Goal: Task Accomplishment & Management: Manage account settings

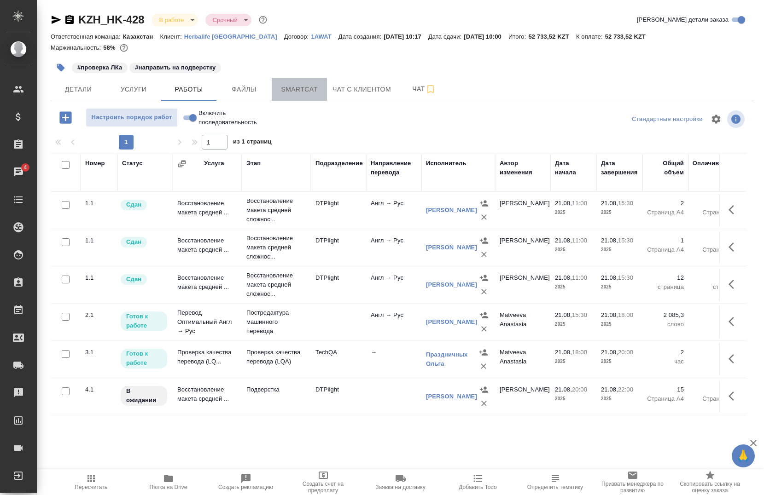
click at [291, 89] on span "Smartcat" at bounding box center [299, 90] width 44 height 12
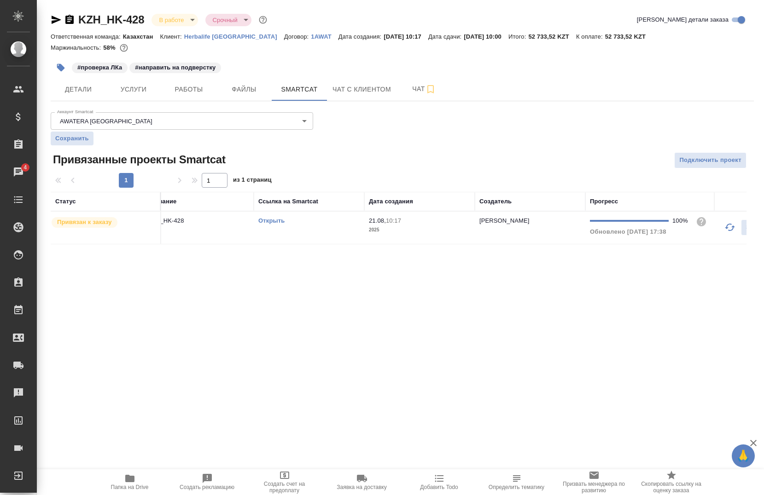
scroll to position [0, 23]
click at [268, 219] on link "Открыть" at bounding box center [266, 220] width 26 height 7
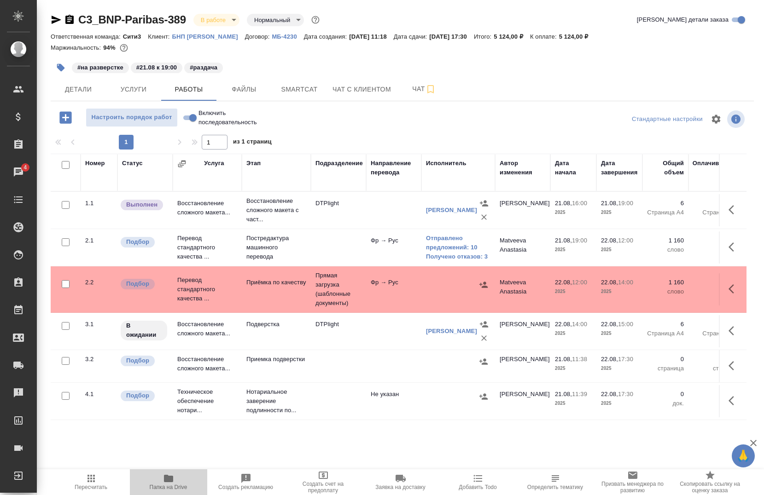
click at [164, 484] on span "Папка на Drive" at bounding box center [168, 481] width 66 height 17
click at [280, 88] on span "Smartcat" at bounding box center [299, 90] width 44 height 12
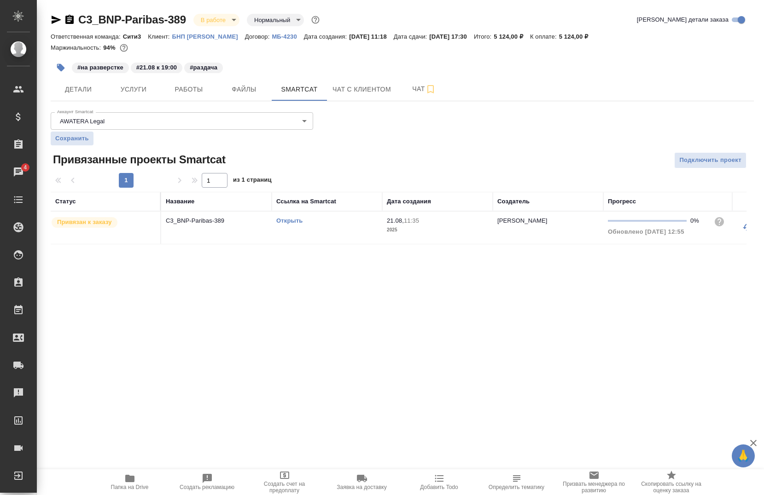
click at [288, 224] on link "Открыть" at bounding box center [289, 220] width 26 height 7
click at [191, 87] on span "Работы" at bounding box center [189, 90] width 44 height 12
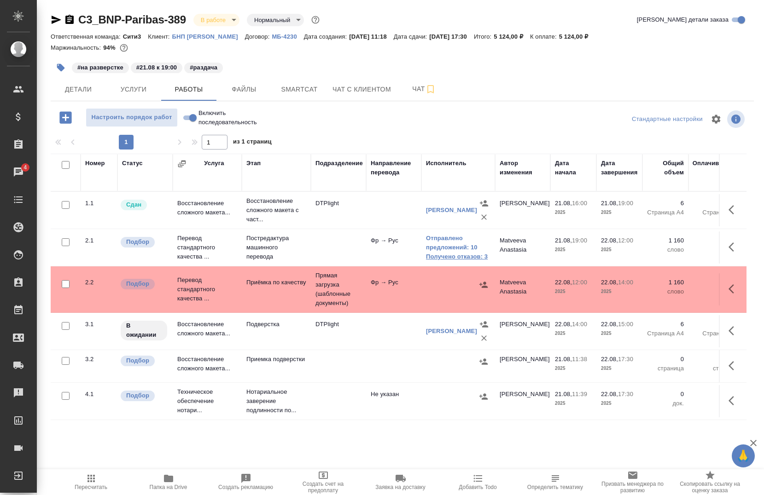
click at [458, 257] on link "Получено отказов: 3" at bounding box center [458, 256] width 64 height 9
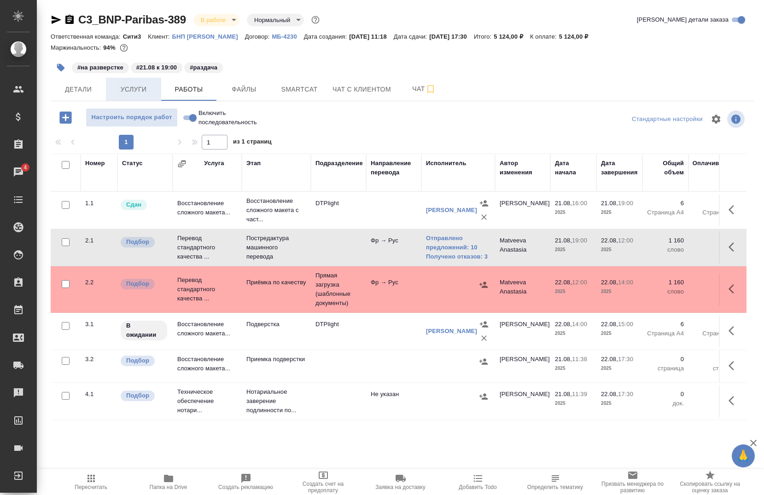
click at [126, 94] on span "Услуги" at bounding box center [133, 90] width 44 height 12
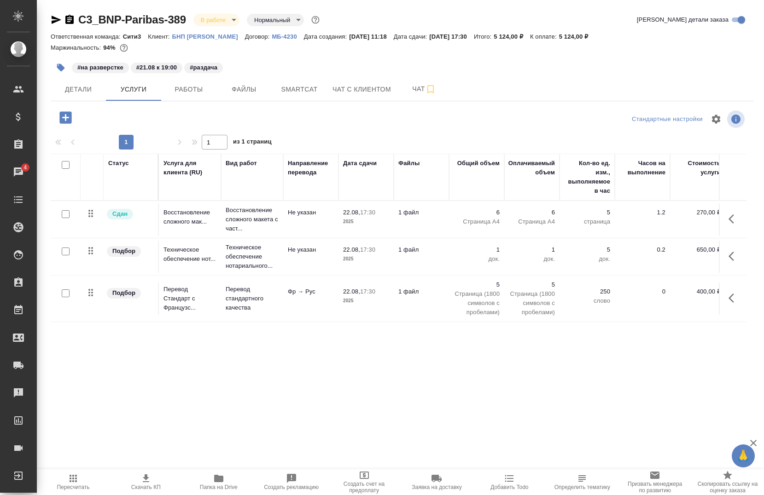
click at [730, 298] on icon "button" at bounding box center [731, 298] width 6 height 9
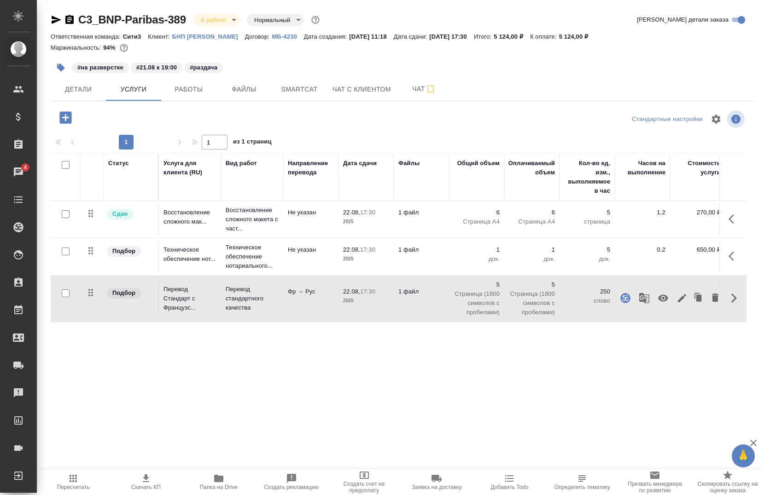
click at [639, 296] on icon "button" at bounding box center [644, 298] width 10 height 10
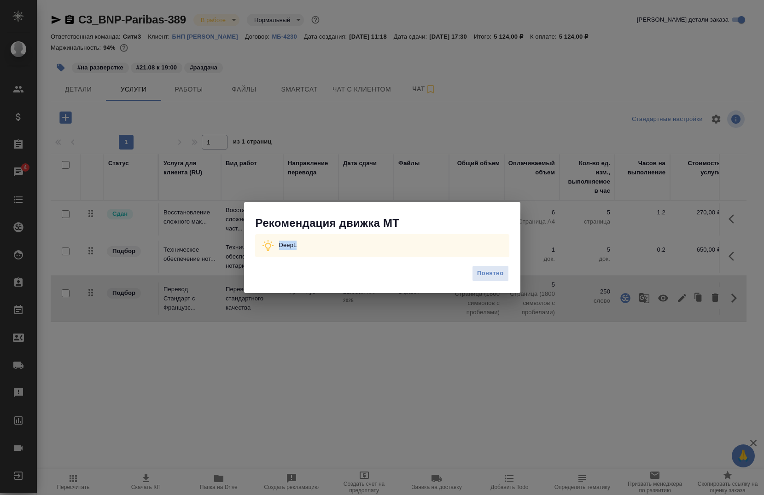
drag, startPoint x: 326, startPoint y: 242, endPoint x: 257, endPoint y: 247, distance: 68.8
click at [257, 247] on div "DeepL" at bounding box center [382, 245] width 254 height 23
copy p "DeepL"
click at [481, 277] on span "Понятно" at bounding box center [490, 273] width 26 height 11
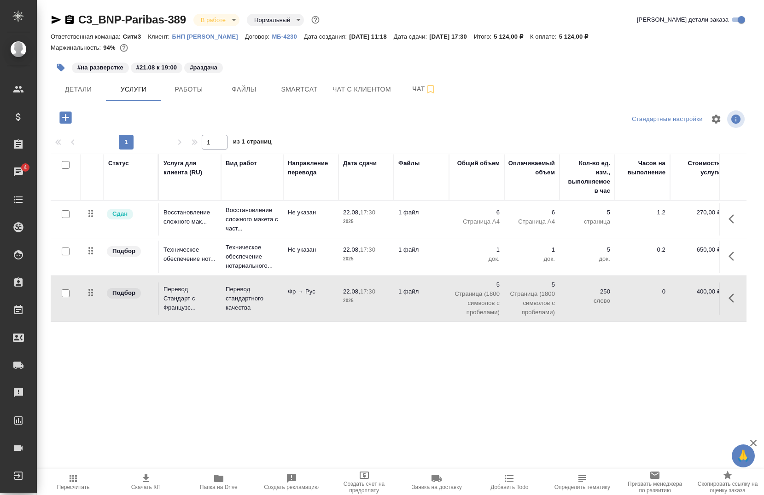
drag, startPoint x: 121, startPoint y: 18, endPoint x: 395, endPoint y: 131, distance: 296.4
click at [395, 131] on div at bounding box center [402, 132] width 703 height 5
click at [191, 85] on span "Работы" at bounding box center [189, 90] width 44 height 12
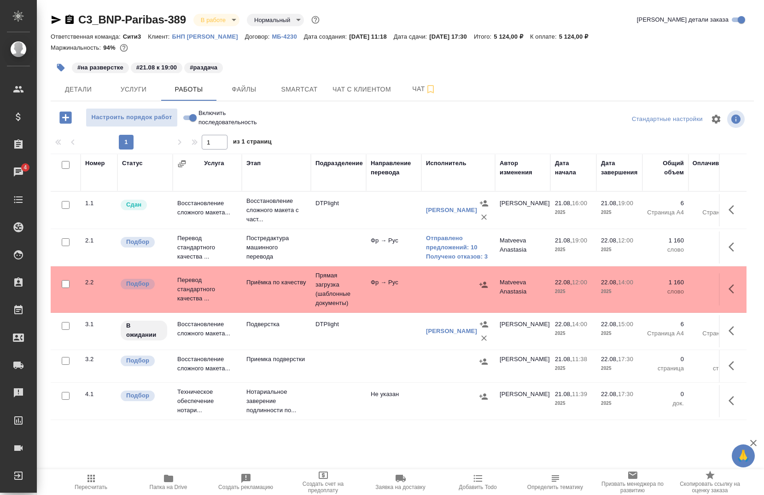
click at [723, 251] on button "button" at bounding box center [734, 247] width 22 height 22
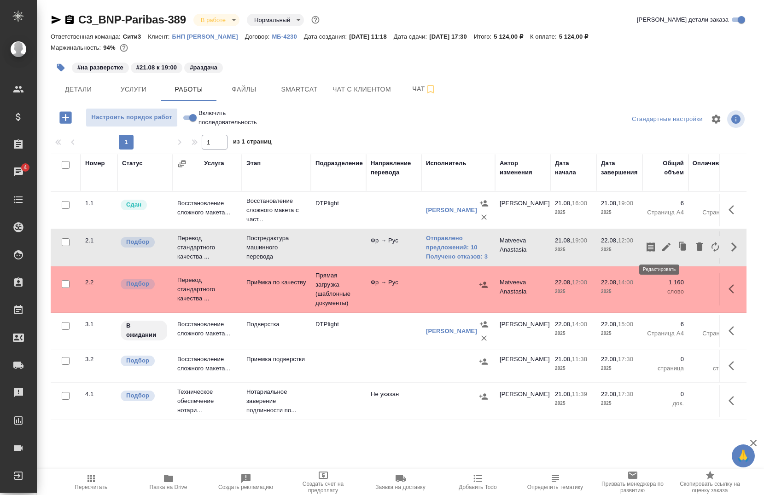
click at [660, 243] on icon "button" at bounding box center [665, 247] width 11 height 11
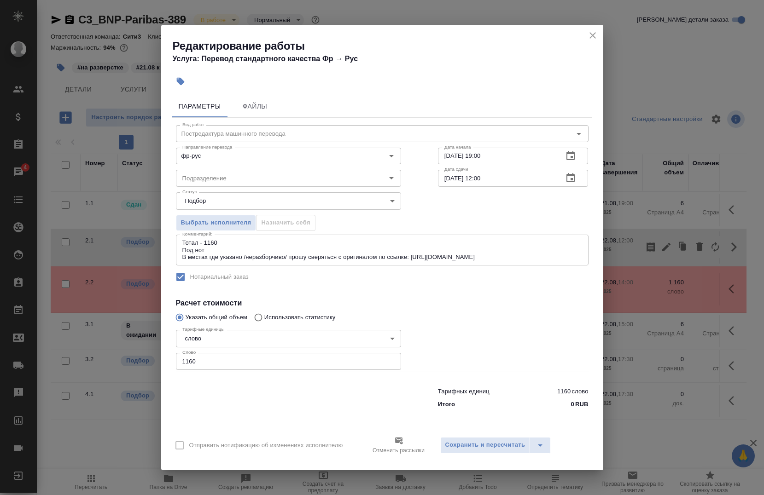
click at [596, 37] on icon "close" at bounding box center [592, 35] width 11 height 11
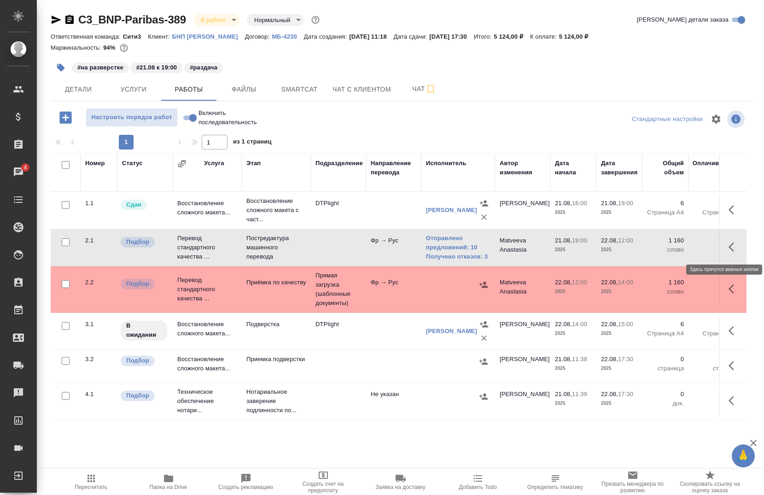
click at [723, 250] on button "button" at bounding box center [734, 247] width 22 height 22
click at [660, 249] on icon "button" at bounding box center [665, 247] width 11 height 11
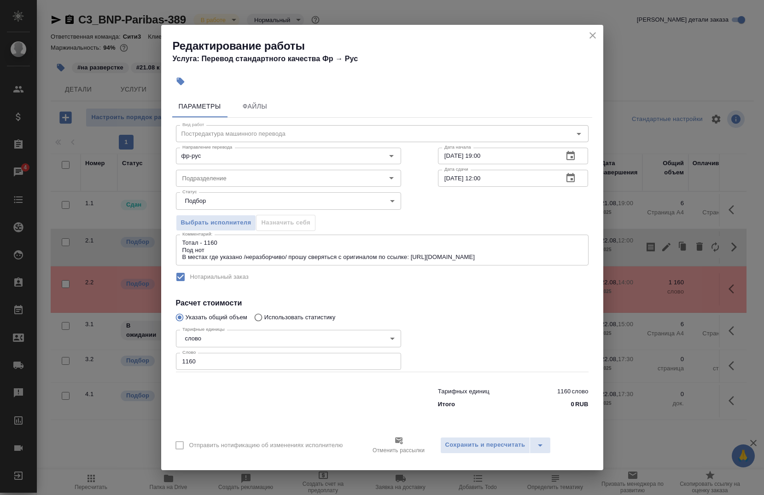
click at [264, 357] on input "1160" at bounding box center [288, 361] width 225 height 17
type input "1"
type input "838"
click at [502, 446] on span "Сохранить и пересчитать" at bounding box center [485, 445] width 80 height 11
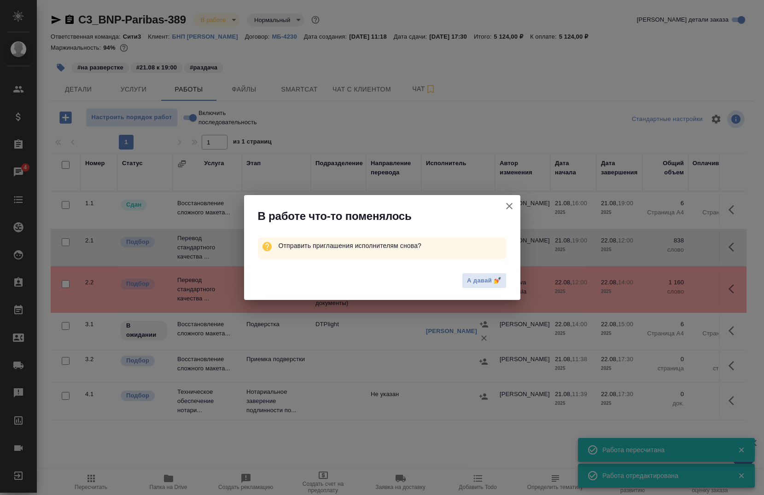
click at [508, 208] on icon "button" at bounding box center [509, 206] width 6 height 6
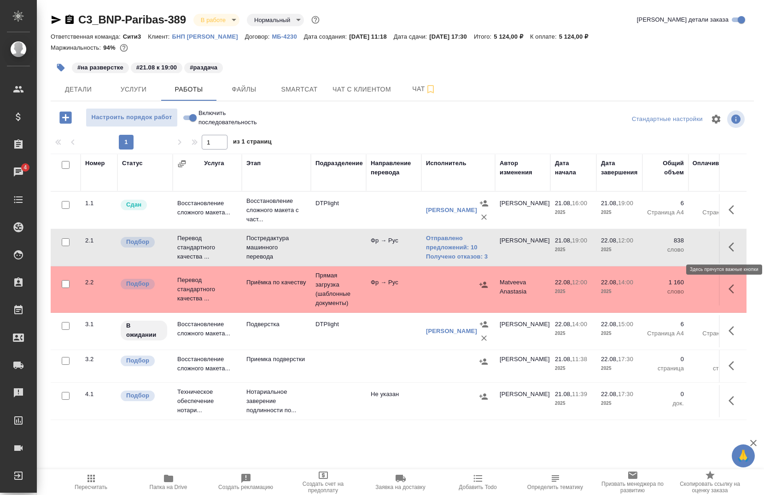
click at [728, 250] on icon "button" at bounding box center [733, 247] width 11 height 11
click at [658, 253] on button "button" at bounding box center [666, 247] width 16 height 22
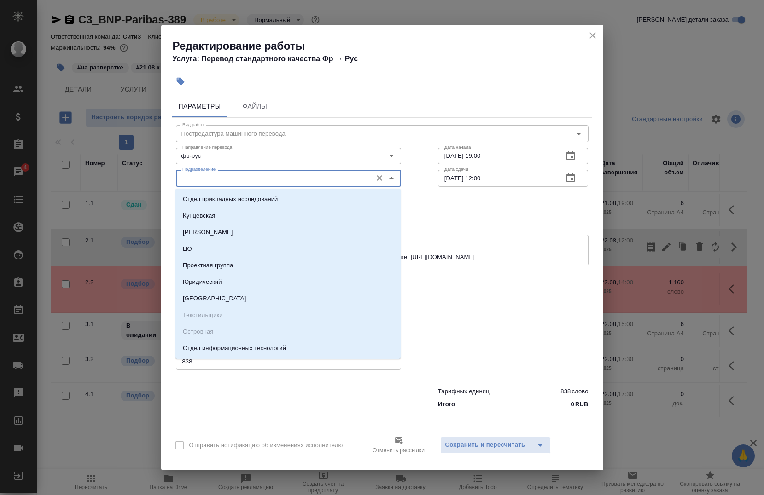
click at [221, 181] on input "Подразделение" at bounding box center [273, 178] width 189 height 11
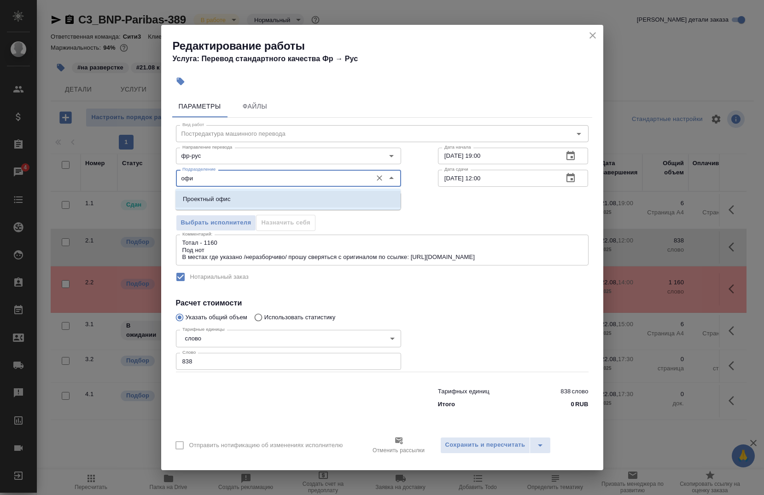
click at [229, 196] on p "Проектный офис" at bounding box center [207, 199] width 48 height 9
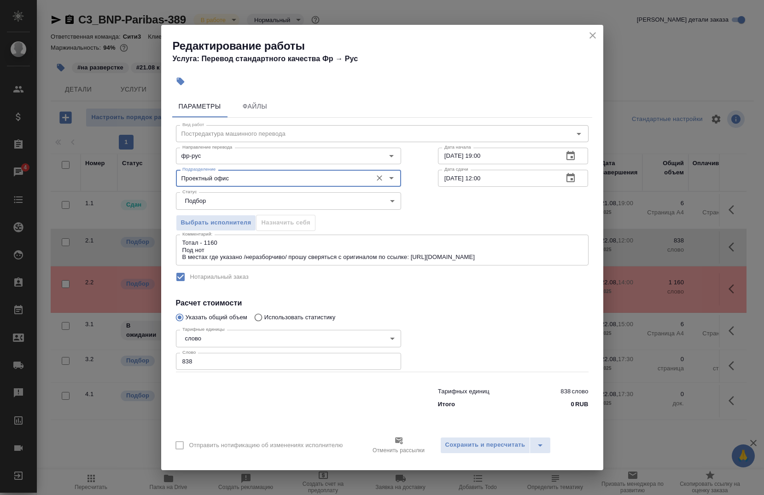
type input "Проектный офис"
click at [237, 225] on span "Выбрать исполнителя" at bounding box center [216, 223] width 70 height 11
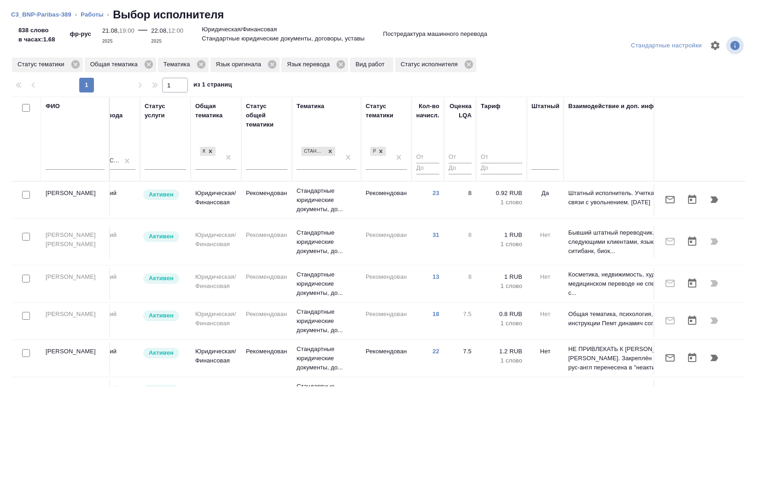
scroll to position [0, 541]
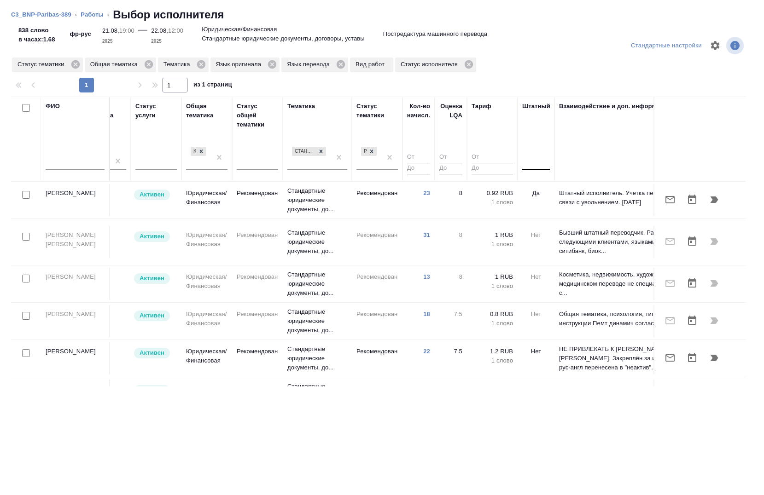
click at [532, 166] on div at bounding box center [536, 160] width 28 height 13
click at [531, 186] on div "Нет" at bounding box center [591, 190] width 138 height 17
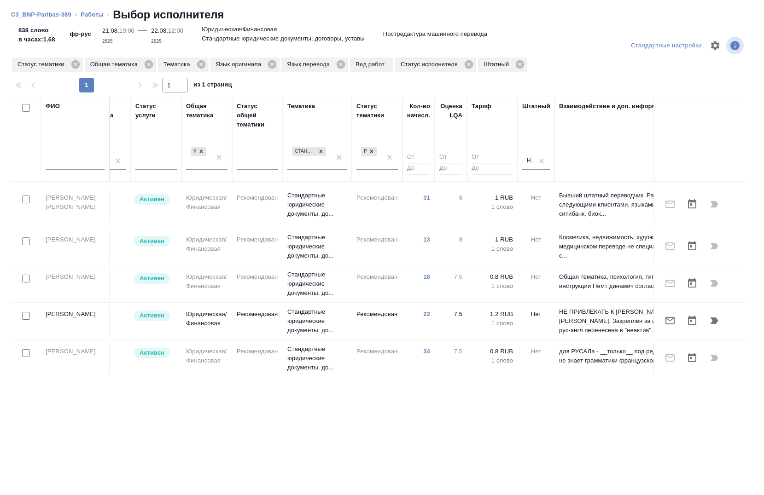
drag, startPoint x: 468, startPoint y: 388, endPoint x: 462, endPoint y: 389, distance: 5.8
click at [462, 389] on div "Стандартные настройки Статус тематики Общая тематика Тематика Язык оригинала Яз…" at bounding box center [382, 262] width 764 height 468
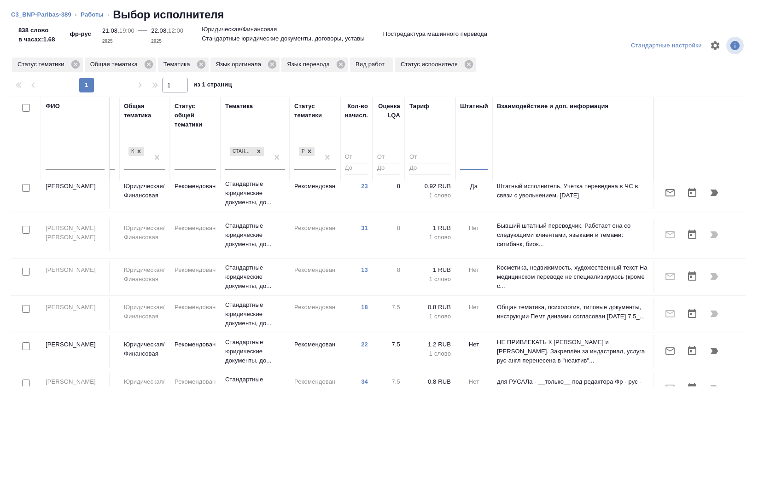
scroll to position [0, 603]
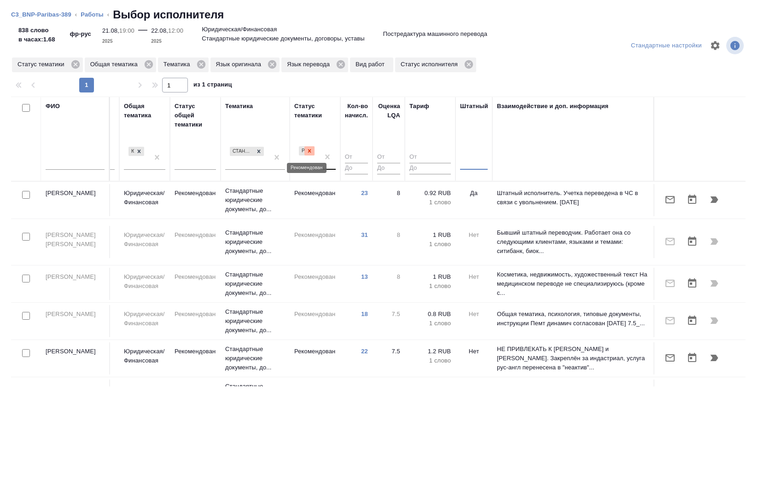
click at [310, 150] on icon at bounding box center [309, 150] width 3 height 3
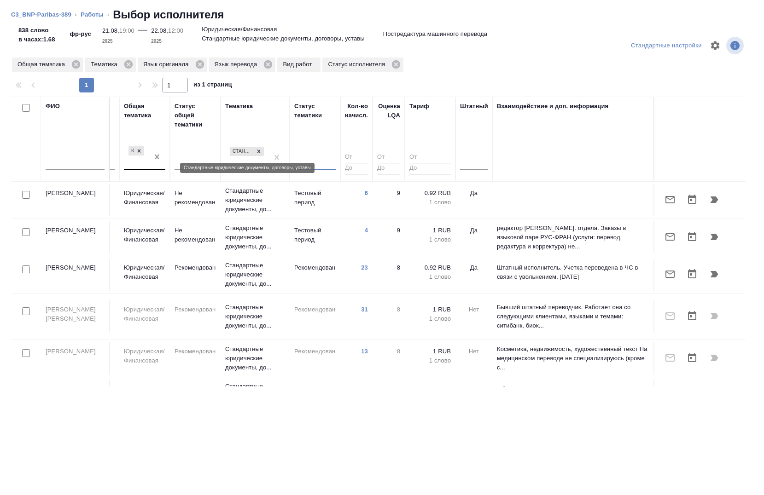
click at [259, 153] on icon at bounding box center [258, 151] width 6 height 6
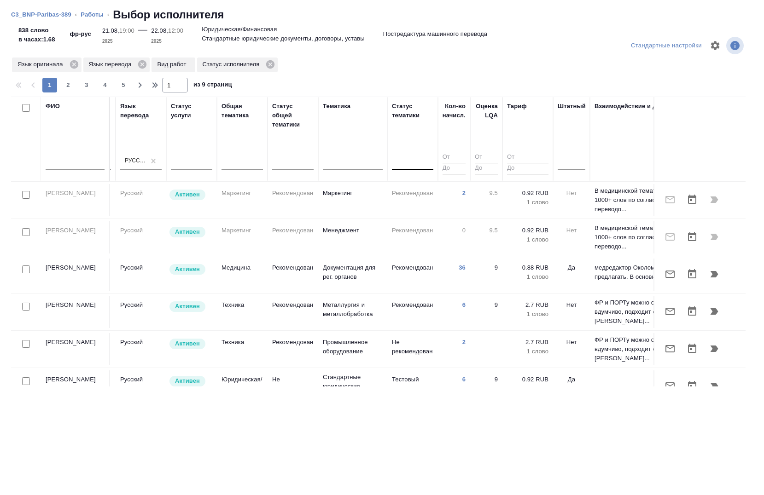
scroll to position [0, 506]
click at [24, 270] on input "checkbox" at bounding box center [26, 270] width 8 height 8
checkbox input "true"
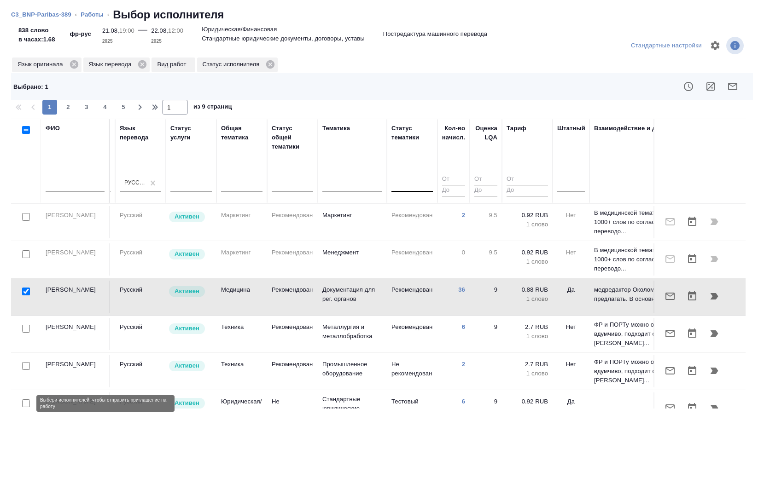
click at [26, 400] on input "checkbox" at bounding box center [26, 404] width 8 height 8
checkbox input "true"
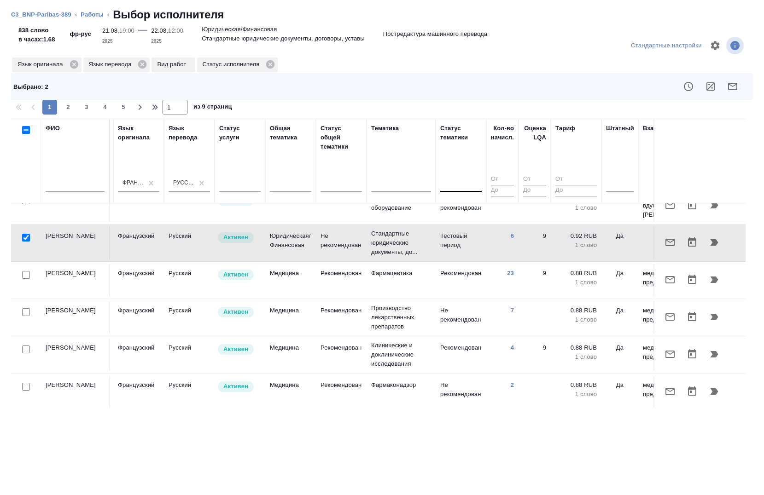
scroll to position [166, 453]
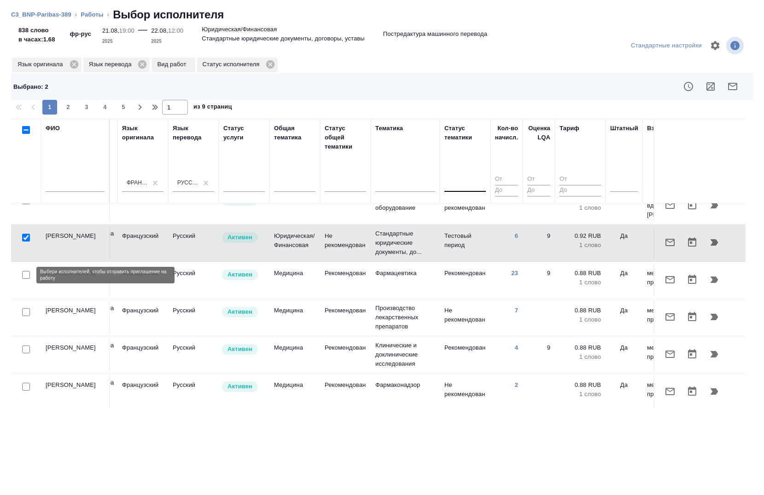
click at [24, 275] on input "checkbox" at bounding box center [26, 275] width 8 height 8
checkbox input "true"
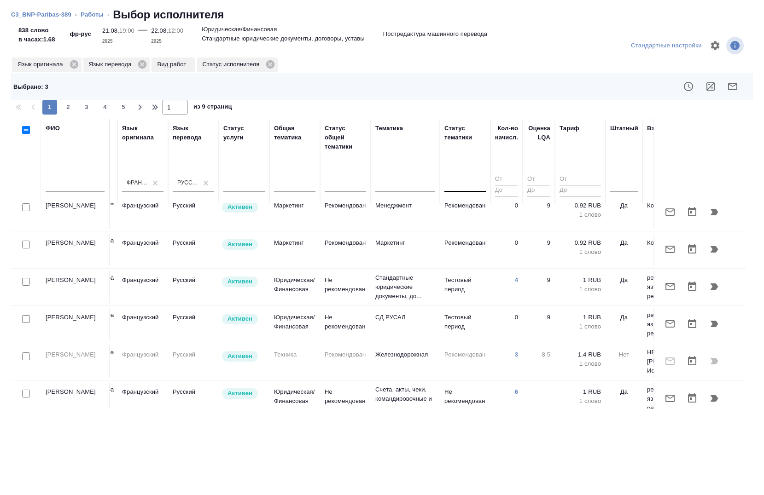
scroll to position [734, 453]
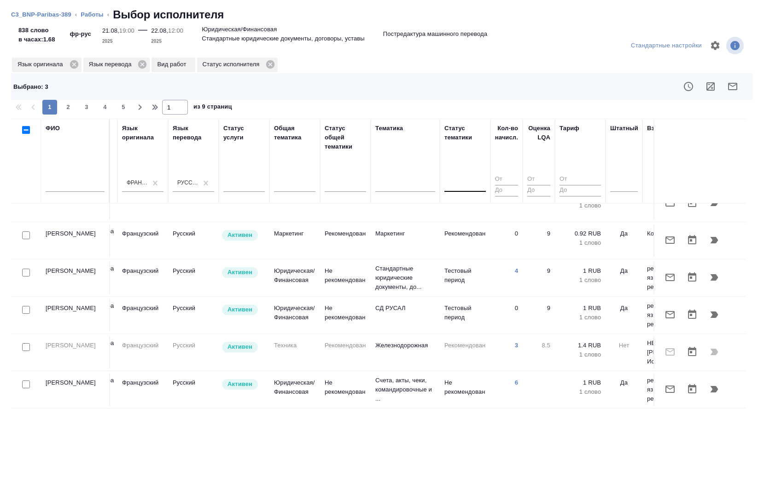
click at [734, 89] on icon "button" at bounding box center [732, 86] width 9 height 7
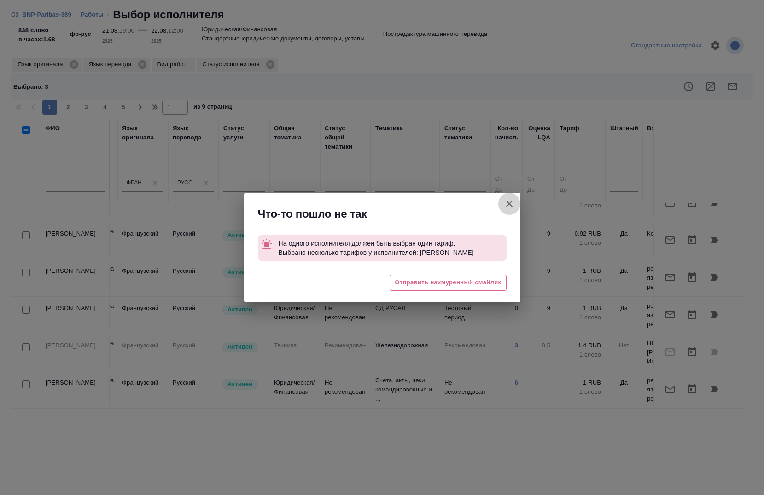
click at [508, 199] on icon "button" at bounding box center [509, 203] width 11 height 11
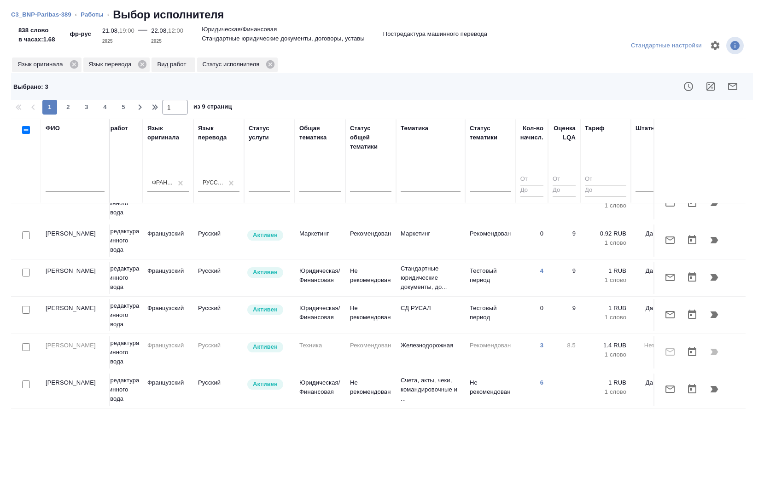
scroll to position [0, 428]
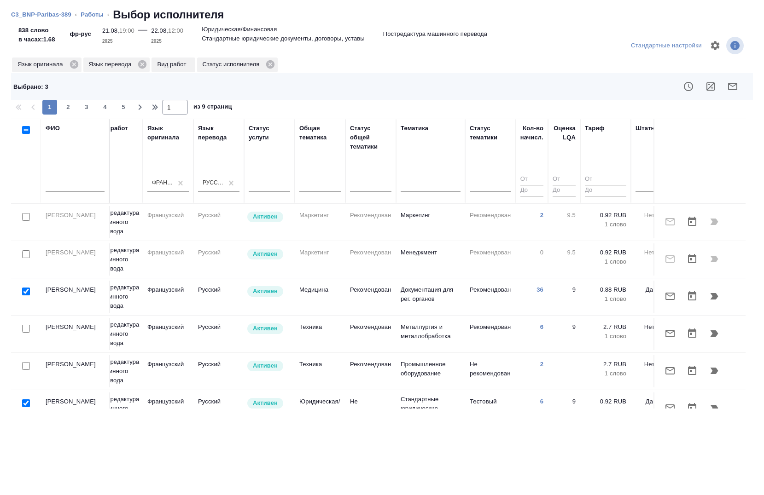
click at [23, 292] on input "checkbox" at bounding box center [26, 292] width 8 height 8
checkbox input "false"
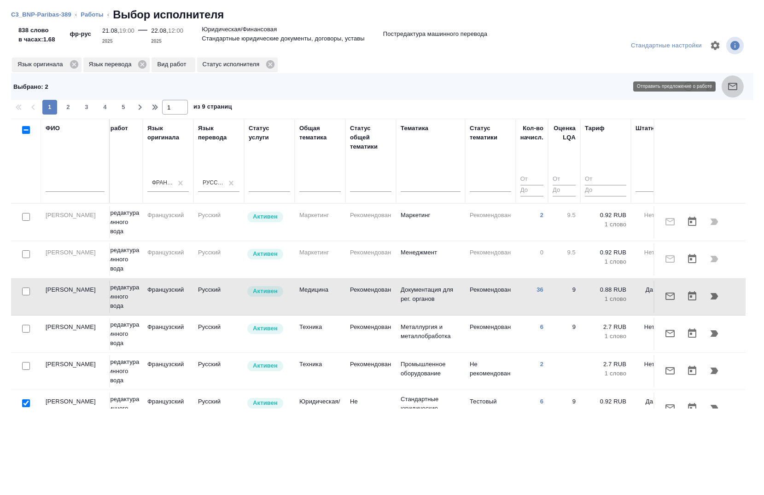
click at [727, 84] on icon "button" at bounding box center [732, 86] width 11 height 11
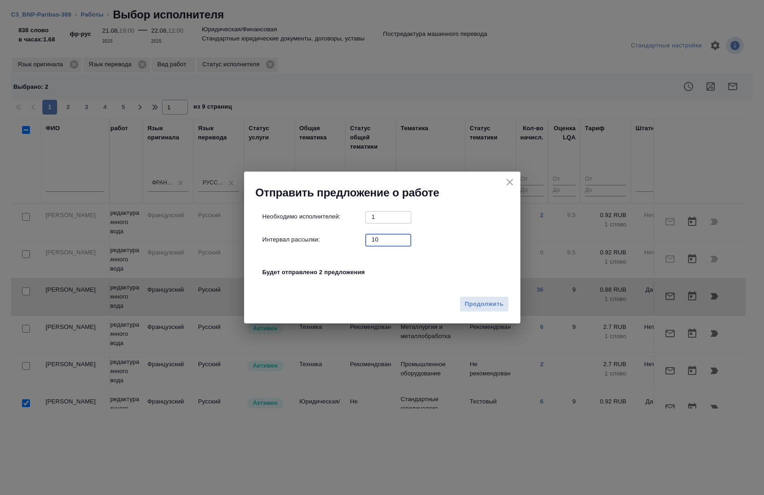
click at [377, 240] on input "10" at bounding box center [388, 240] width 46 height 12
type input "0"
click at [490, 306] on span "Продолжить" at bounding box center [483, 304] width 39 height 11
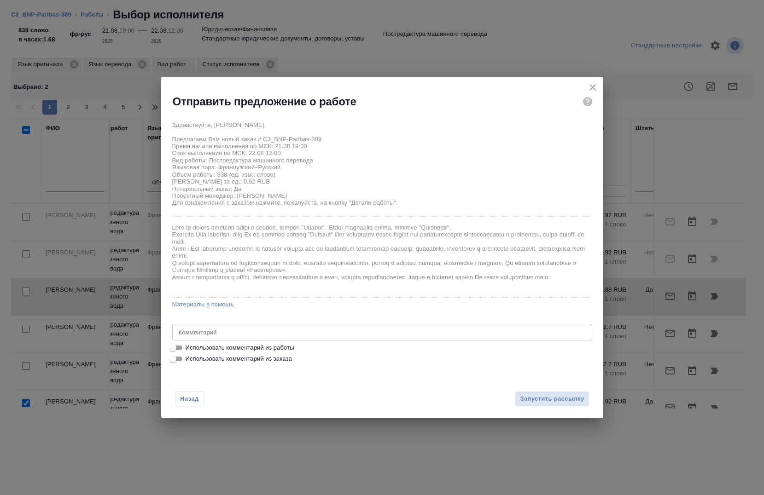
click at [227, 360] on span "Использовать комментарий из заказа" at bounding box center [238, 358] width 106 height 9
click at [189, 360] on input "Использовать комментарий из заказа" at bounding box center [172, 358] width 33 height 11
checkbox input "true"
type textarea "Необходимо перевести следующие страницы: Стр 1 – 4 полностью Стр 5 – пункт “B.2…"
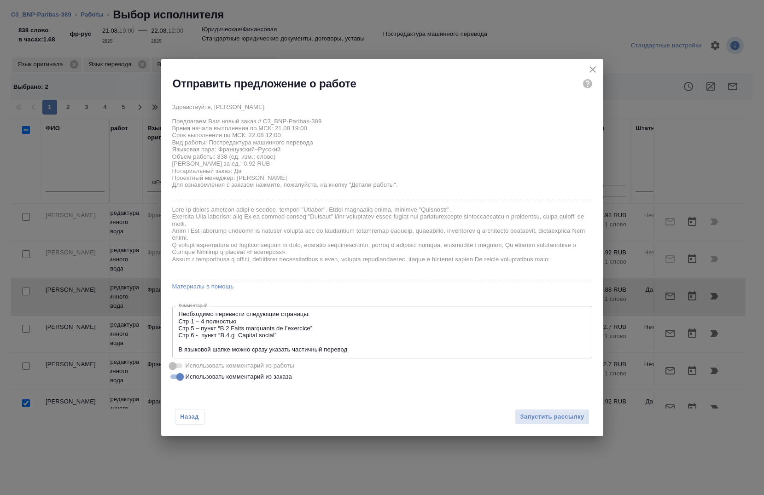
click at [176, 367] on span at bounding box center [176, 366] width 12 height 5
click at [172, 364] on span at bounding box center [176, 366] width 12 height 5
click at [180, 376] on input "Использовать комментарий из заказа" at bounding box center [179, 376] width 33 height 11
checkbox input "false"
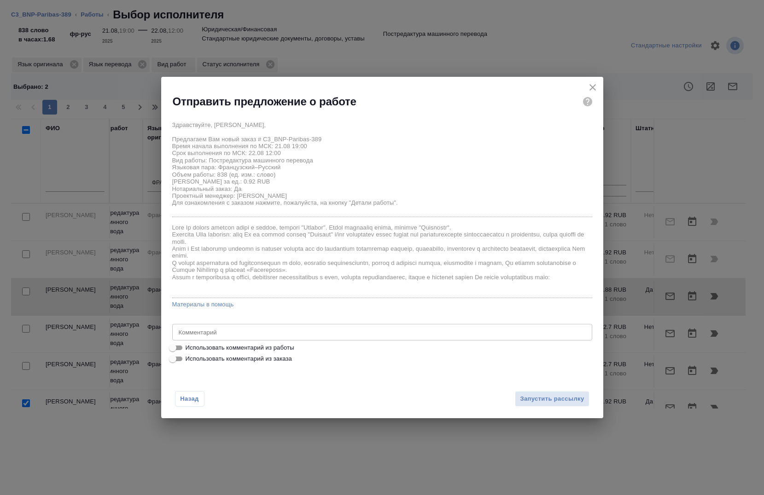
click at [177, 350] on input "Использовать комментарий из работы" at bounding box center [172, 347] width 33 height 11
checkbox input "true"
type textarea "Тотал - 1160 Под нот В местах где указано /неразборчиво/ прошу сверяться с ориг…"
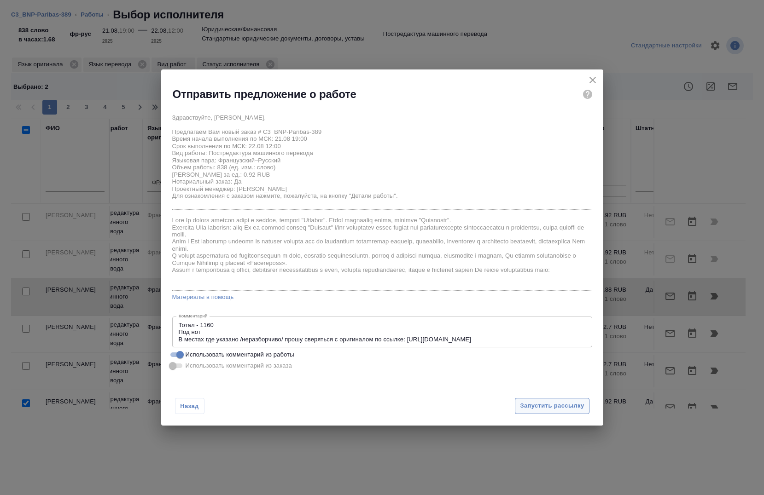
click at [568, 406] on span "Запустить рассылку" at bounding box center [552, 406] width 64 height 11
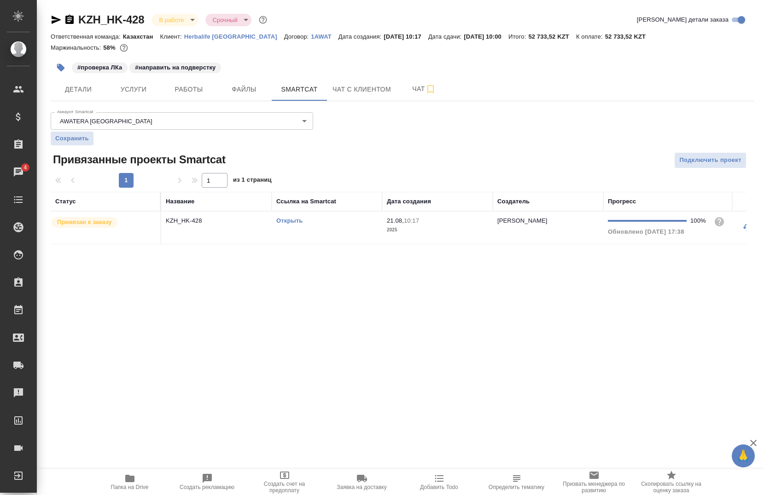
scroll to position [0, 23]
click at [185, 93] on span "Работы" at bounding box center [189, 90] width 44 height 12
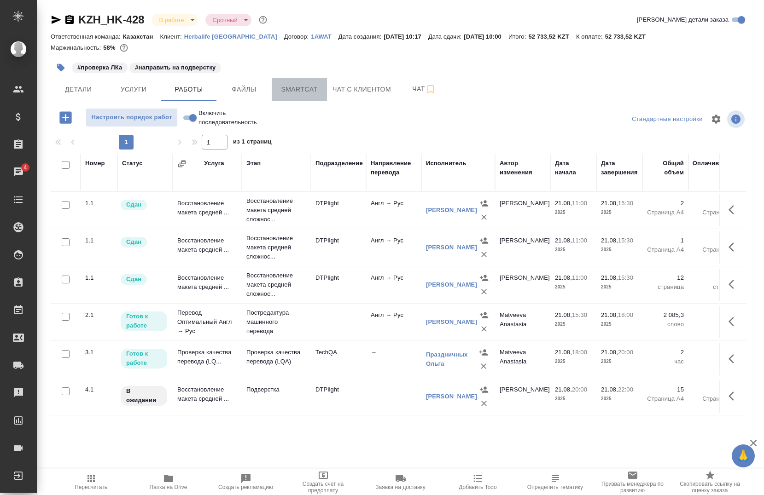
click at [298, 80] on button "Smartcat" at bounding box center [299, 89] width 55 height 23
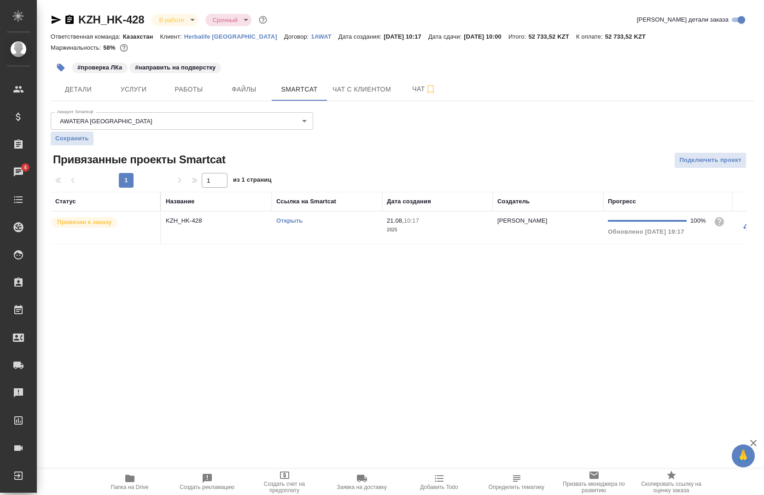
click at [299, 225] on div "Открыть" at bounding box center [326, 220] width 101 height 9
click at [282, 224] on link "Открыть" at bounding box center [289, 220] width 26 height 7
click at [188, 83] on button "Работы" at bounding box center [188, 89] width 55 height 23
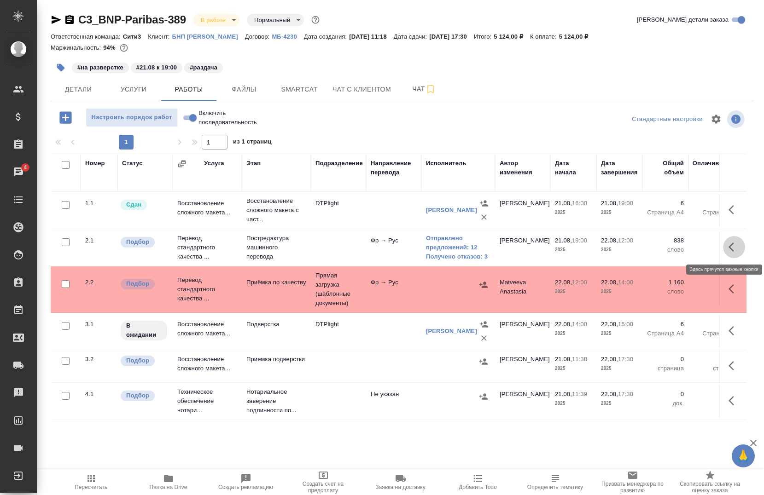
click at [723, 250] on button "button" at bounding box center [734, 247] width 22 height 22
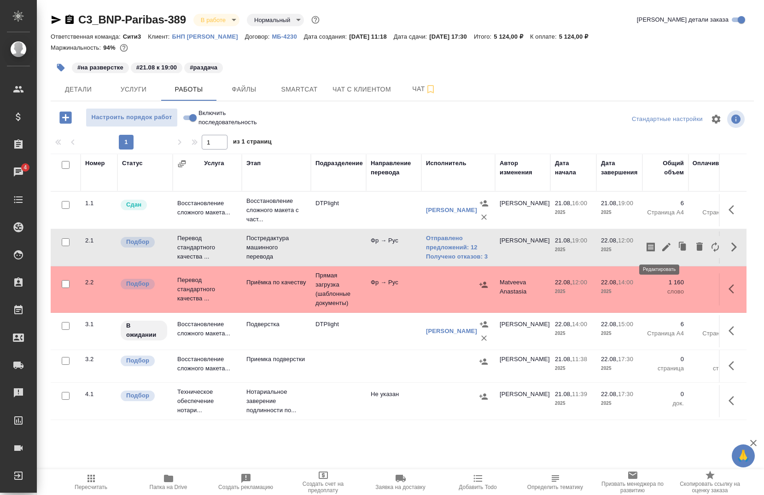
click at [660, 244] on icon "button" at bounding box center [665, 247] width 11 height 11
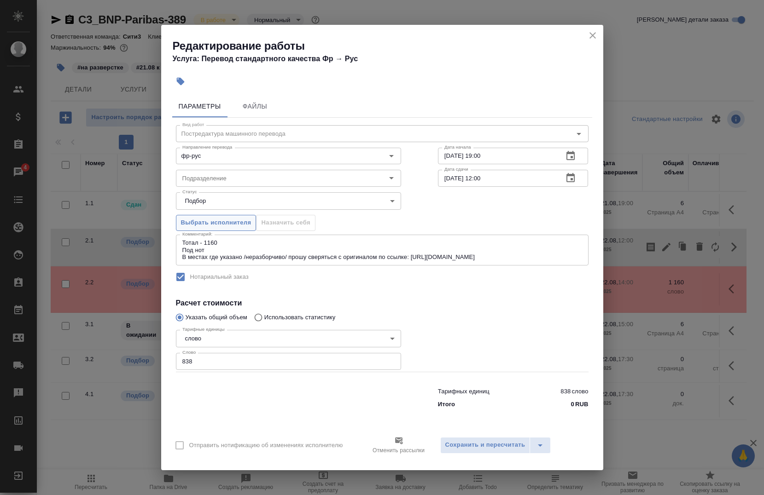
click at [234, 224] on span "Выбрать исполнителя" at bounding box center [216, 223] width 70 height 11
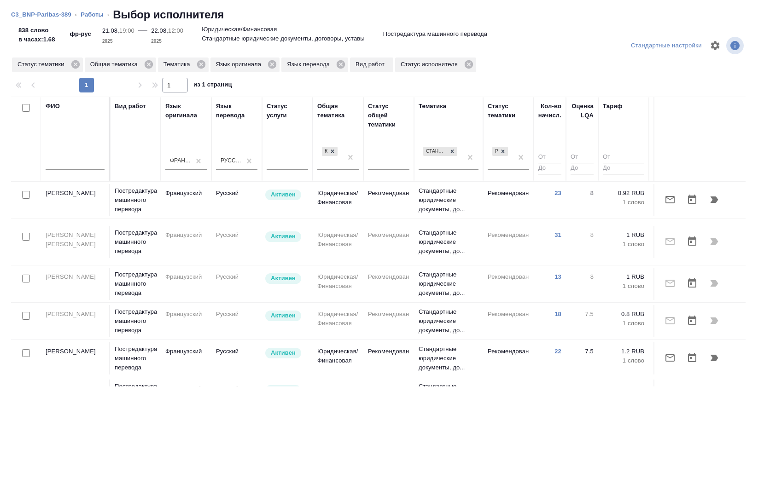
scroll to position [0, 535]
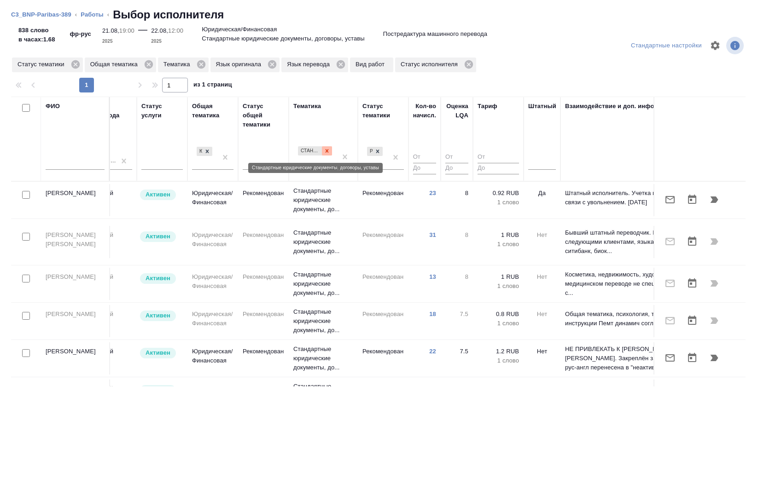
click at [326, 155] on div at bounding box center [327, 151] width 10 height 10
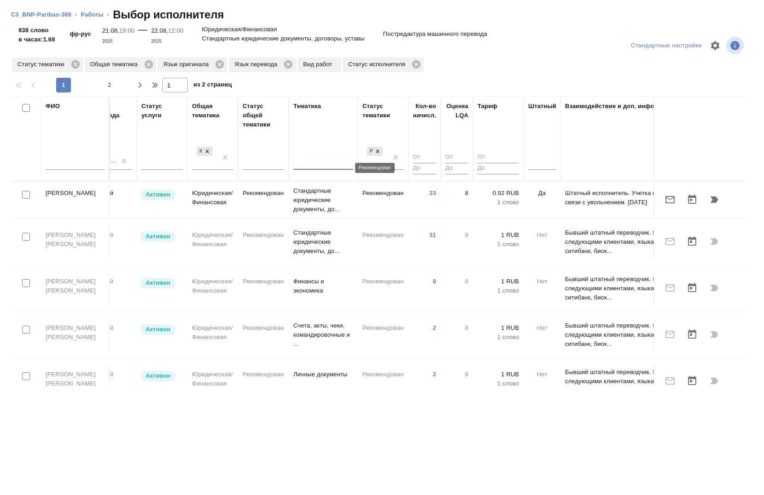
click at [374, 151] on icon at bounding box center [377, 151] width 6 height 6
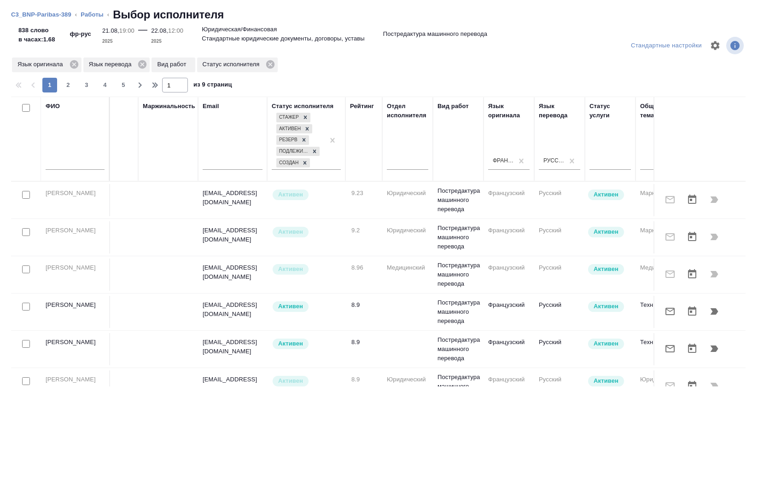
scroll to position [0, 86]
click at [84, 163] on input "text" at bounding box center [75, 164] width 59 height 12
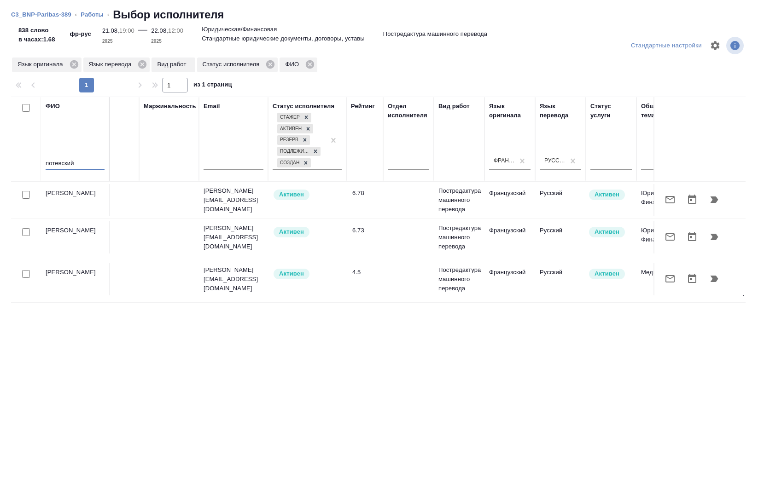
type input "потевский"
click at [24, 195] on input "checkbox" at bounding box center [26, 195] width 8 height 8
checkbox input "true"
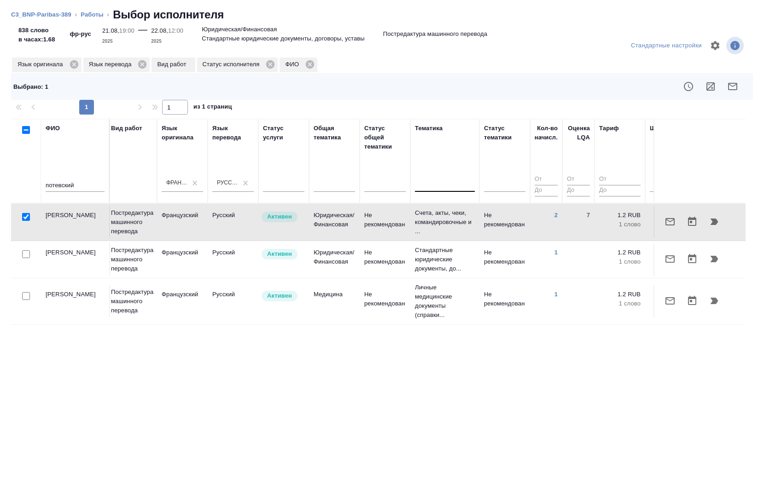
scroll to position [0, 415]
click at [715, 217] on icon "button" at bounding box center [713, 221] width 11 height 11
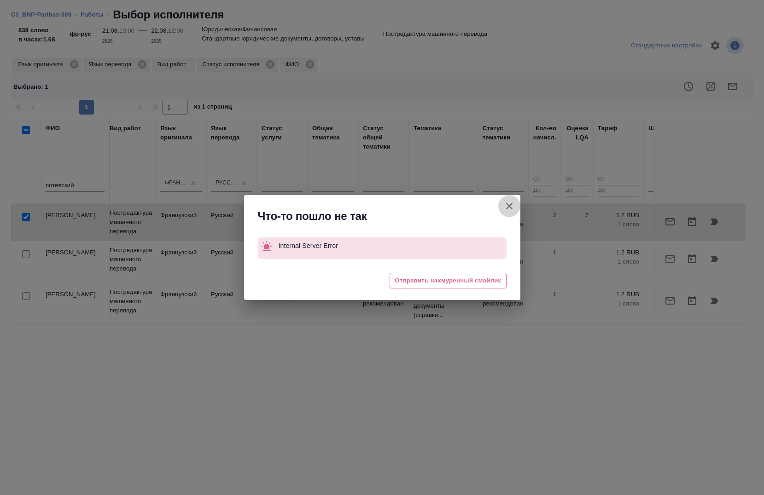
click at [507, 205] on icon "button" at bounding box center [509, 206] width 11 height 11
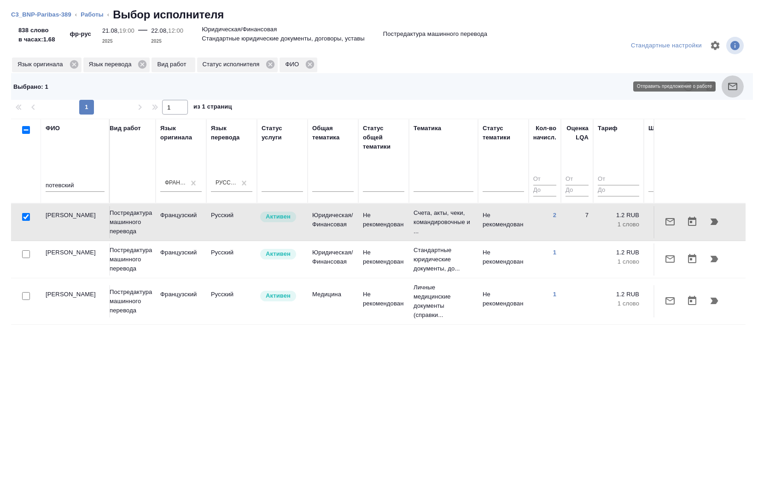
click at [732, 90] on icon "button" at bounding box center [732, 86] width 9 height 7
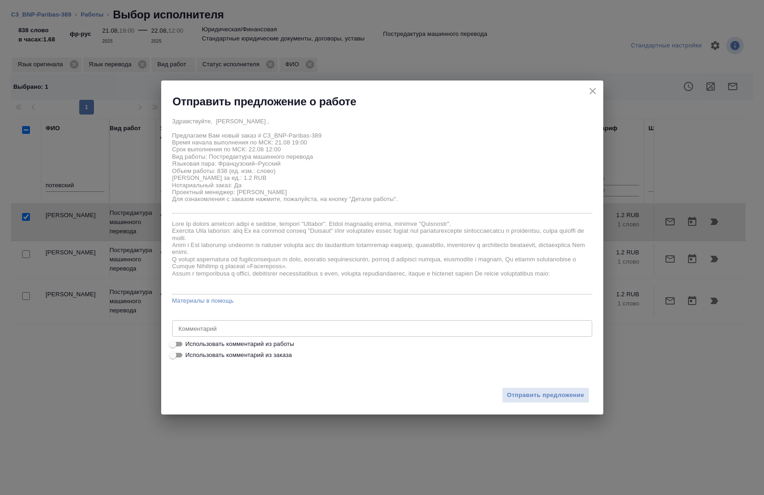
click at [218, 342] on span "Использовать комментарий из работы" at bounding box center [239, 344] width 109 height 9
click at [189, 342] on input "Использовать комментарий из работы" at bounding box center [172, 344] width 33 height 11
checkbox input "true"
type textarea "Тотал - 1160 Под нот В местах где указано /неразборчиво/ прошу сверяться с ориг…"
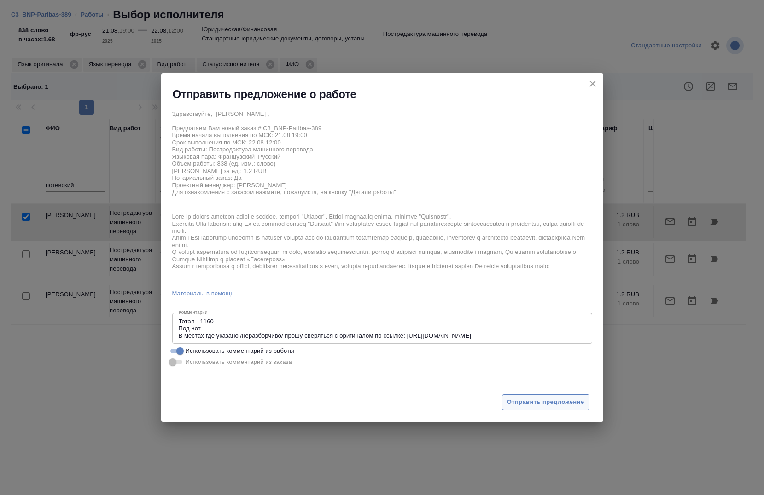
click at [563, 405] on span "Отправить предложение" at bounding box center [545, 402] width 77 height 11
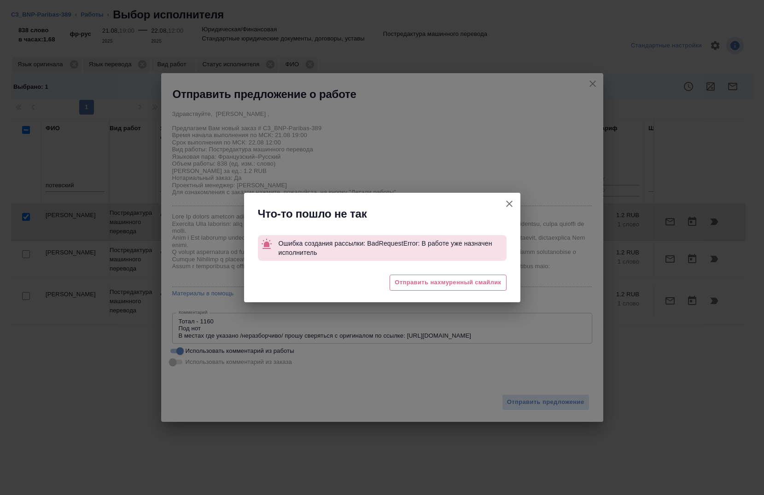
click at [509, 199] on icon "button" at bounding box center [509, 203] width 11 height 11
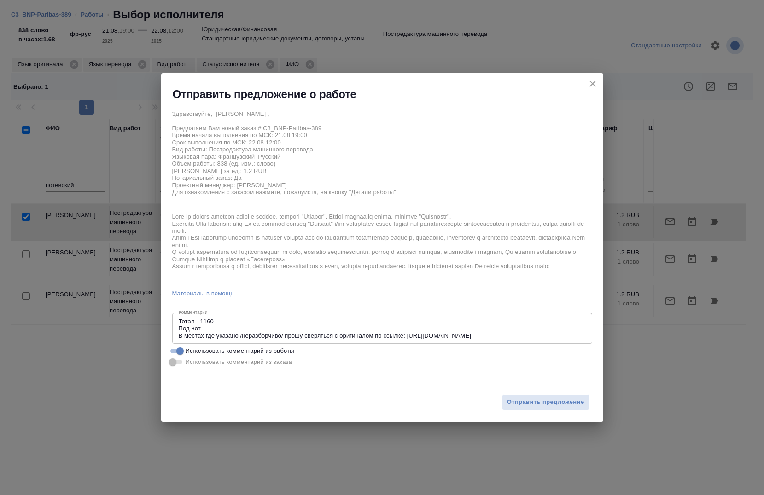
click at [587, 82] on icon "close" at bounding box center [592, 83] width 11 height 11
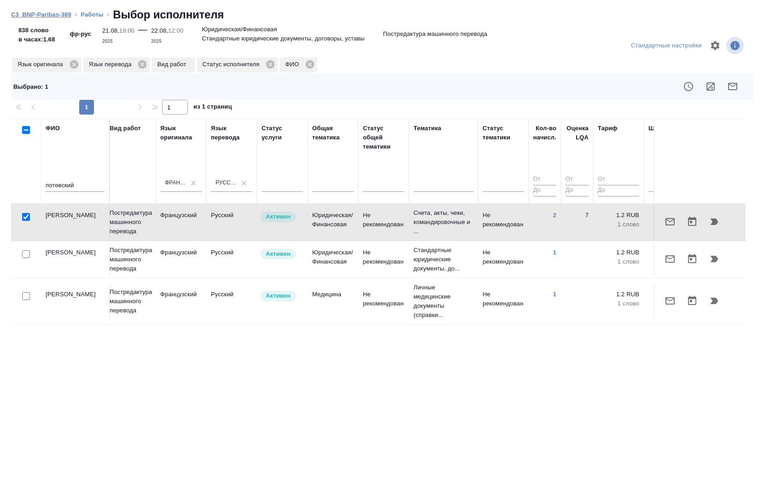
click at [43, 17] on link "C3_BNP-Paribas-389" at bounding box center [41, 14] width 60 height 7
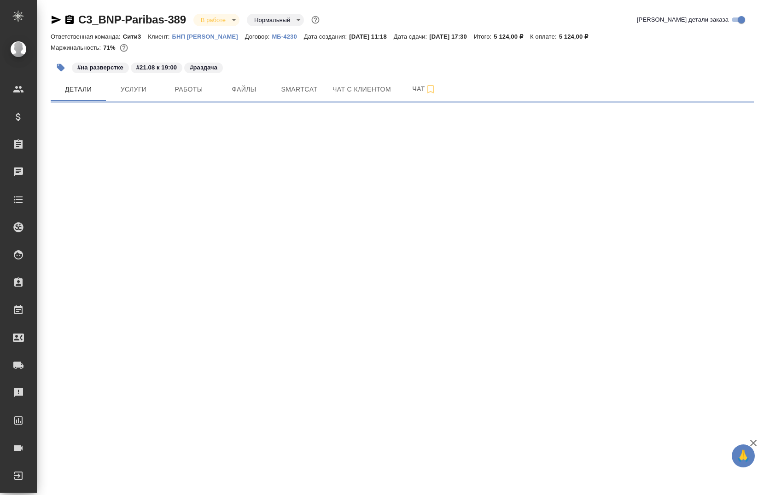
select select "RU"
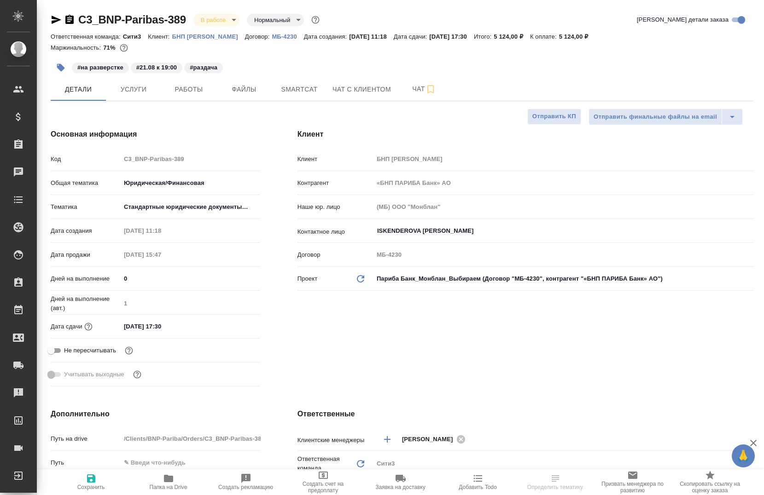
type textarea "x"
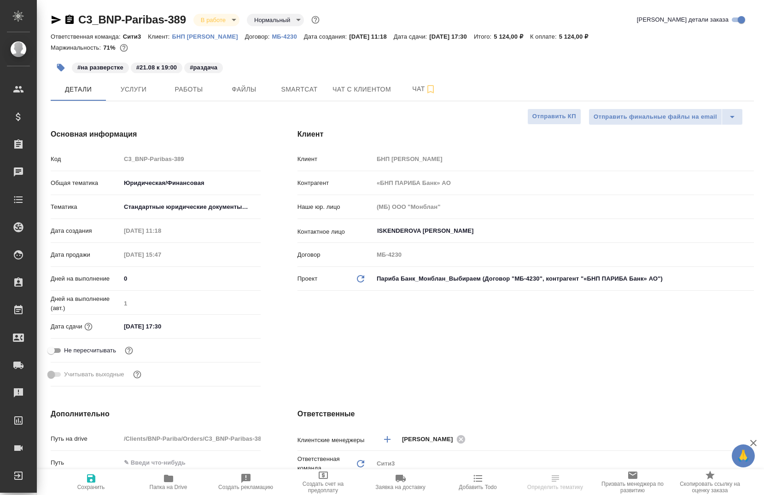
type textarea "x"
click at [185, 84] on span "Работы" at bounding box center [189, 90] width 44 height 12
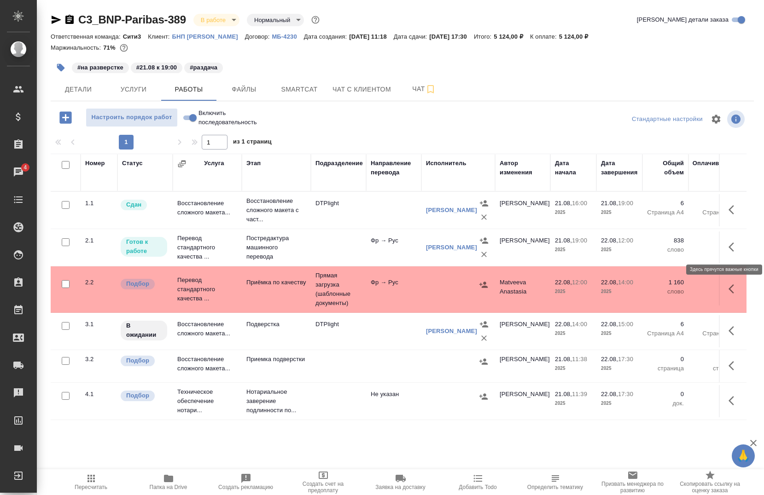
click at [729, 245] on icon "button" at bounding box center [733, 247] width 11 height 11
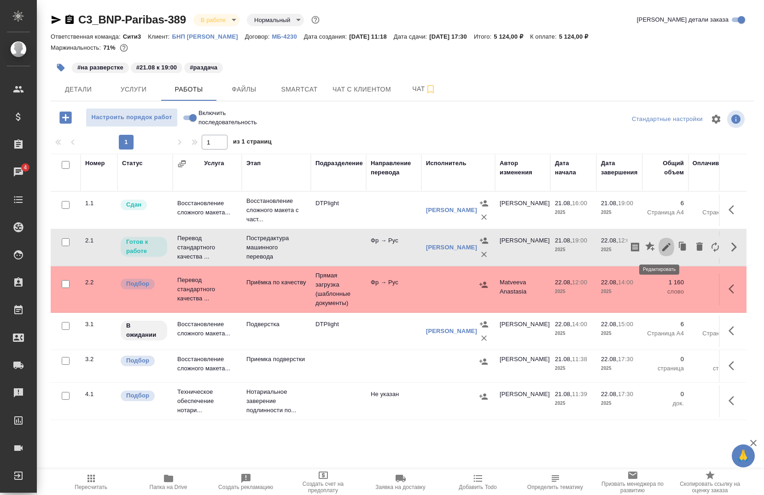
click at [660, 247] on icon "button" at bounding box center [665, 247] width 11 height 11
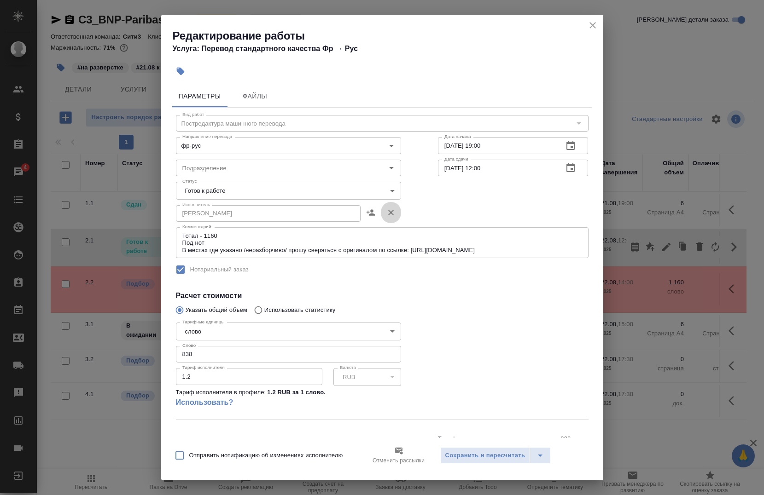
click at [382, 214] on button "button" at bounding box center [391, 213] width 20 height 22
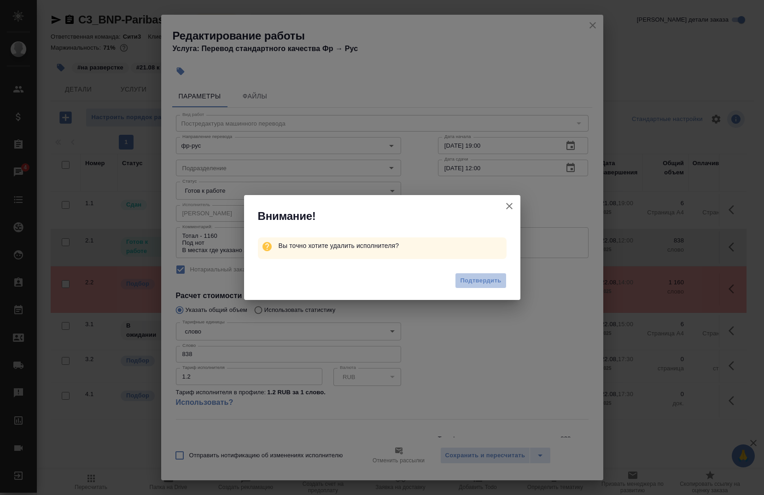
click at [467, 279] on span "Подтвердить" at bounding box center [480, 281] width 41 height 11
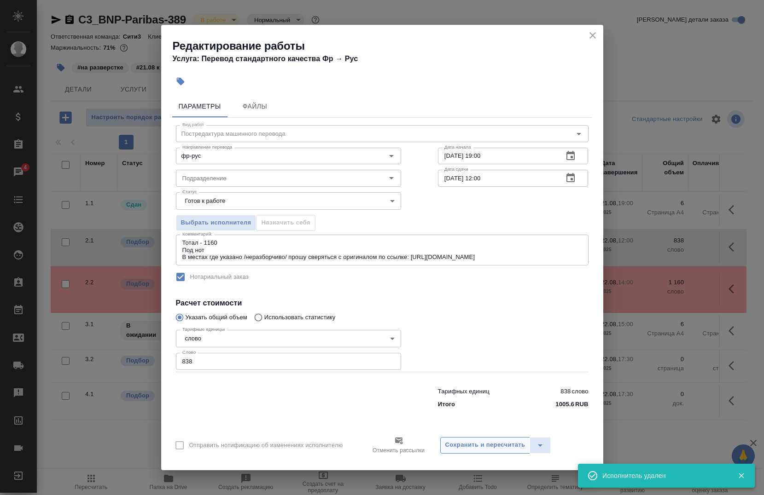
click at [471, 447] on span "Сохранить и пересчитать" at bounding box center [485, 445] width 80 height 11
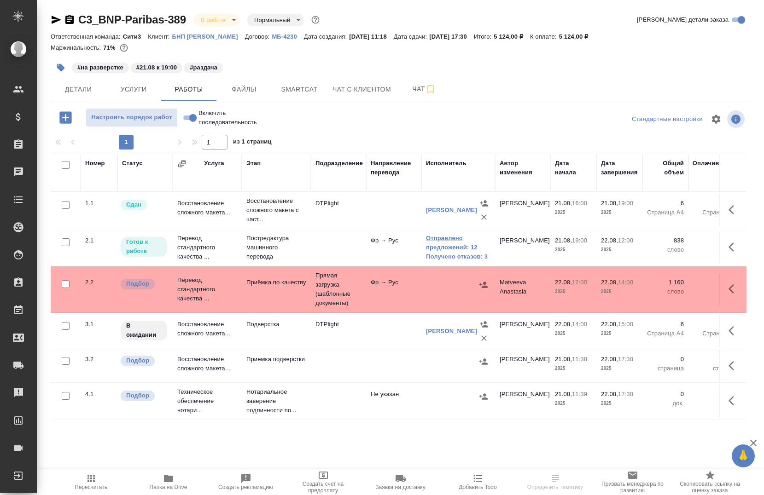
click at [444, 242] on link "Отправлено предложений: 12" at bounding box center [458, 243] width 64 height 18
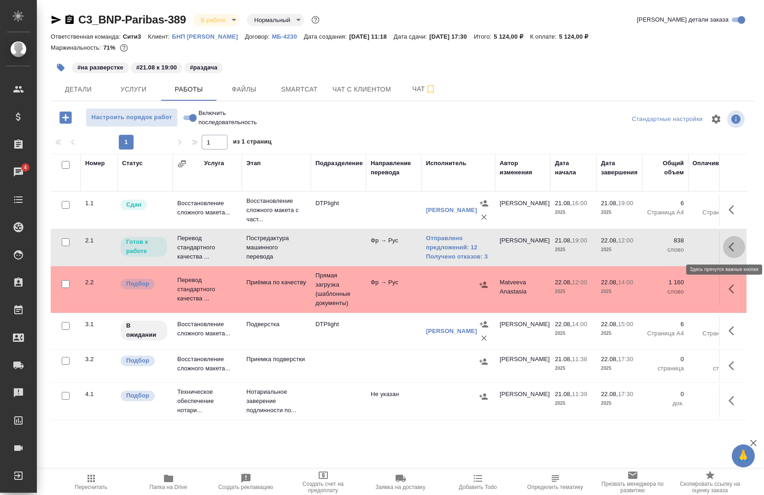
click at [728, 242] on icon "button" at bounding box center [733, 247] width 11 height 11
click at [660, 243] on icon "button" at bounding box center [665, 247] width 11 height 11
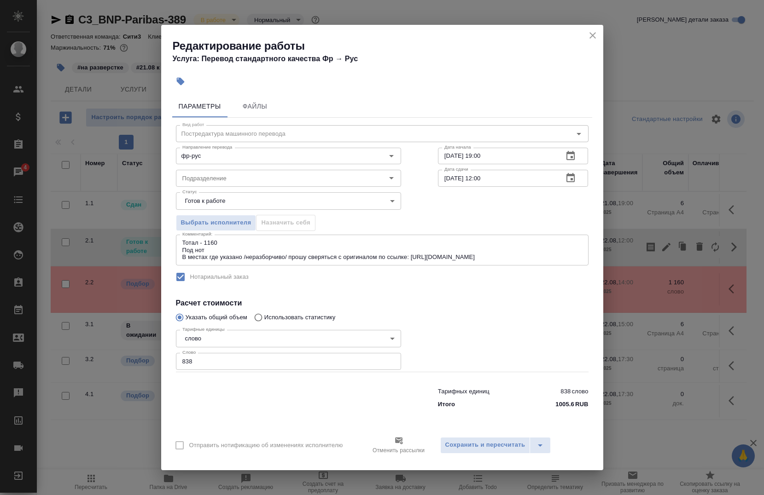
click at [213, 210] on div "Выбрать исполнителя Назначить себя" at bounding box center [288, 221] width 262 height 56
click at [213, 218] on span "Выбрать исполнителя" at bounding box center [216, 223] width 70 height 11
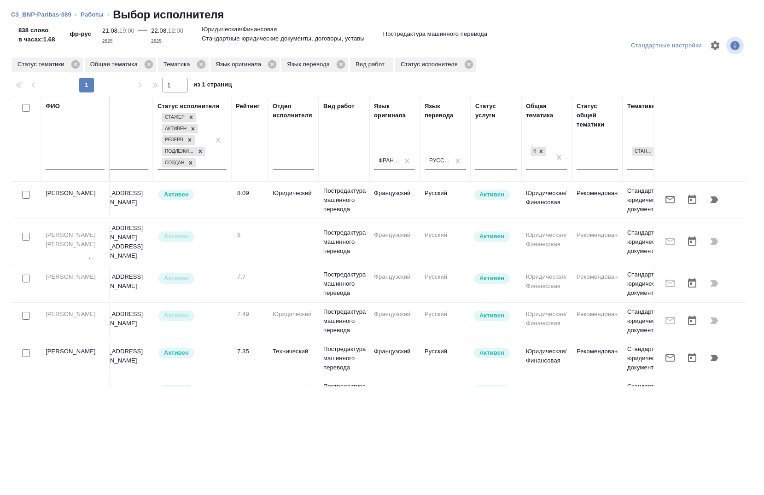
scroll to position [0, 610]
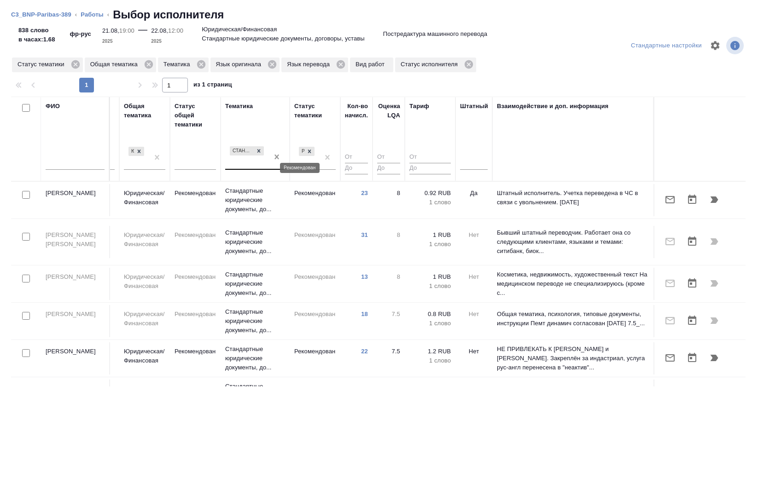
drag, startPoint x: 299, startPoint y: 149, endPoint x: 265, endPoint y: 157, distance: 35.2
click at [304, 149] on div at bounding box center [309, 152] width 10 height 10
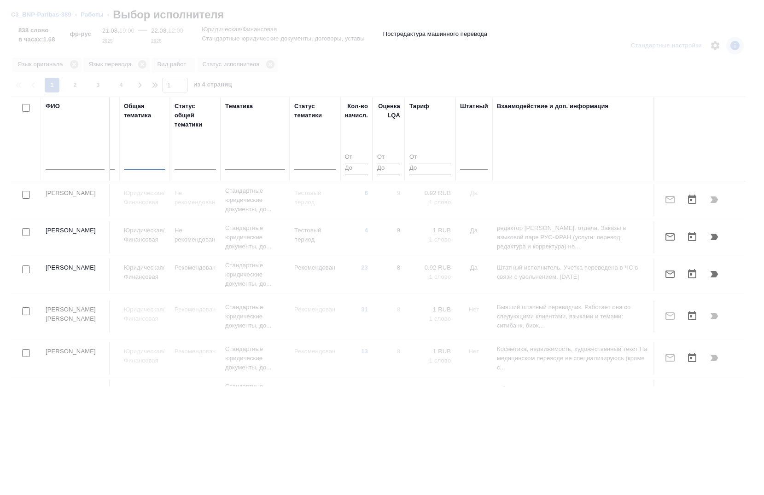
click at [73, 161] on input "text" at bounding box center [75, 164] width 59 height 12
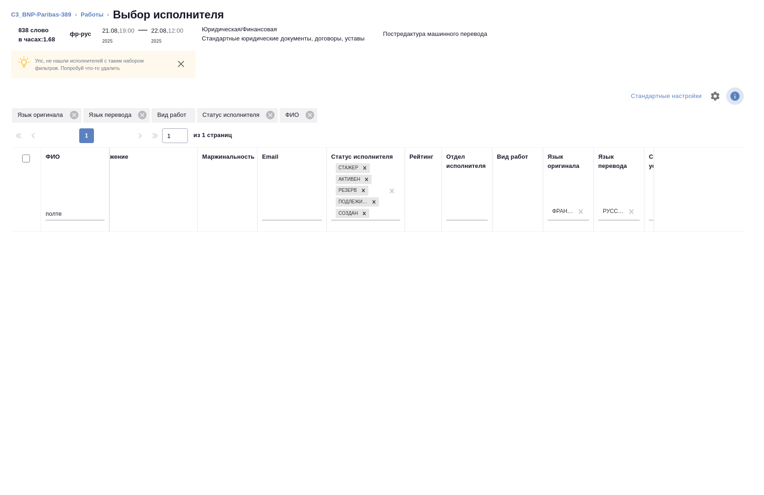
scroll to position [0, 27]
click at [92, 213] on input "полте" at bounding box center [75, 215] width 59 height 12
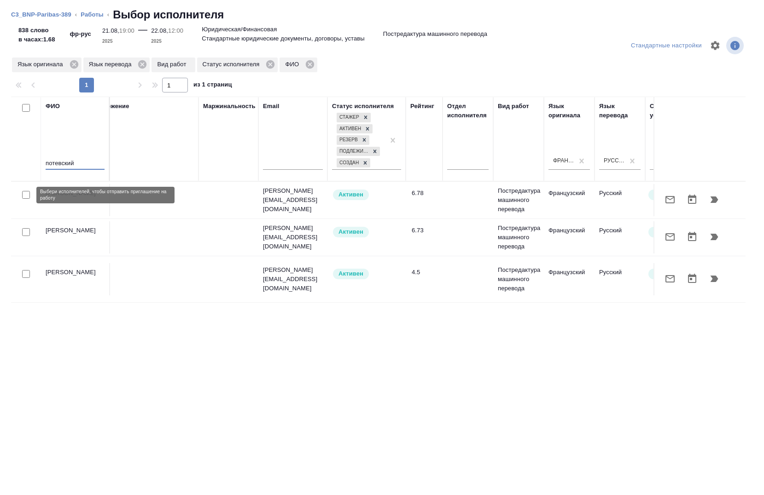
type input "потевский"
click at [23, 195] on input "checkbox" at bounding box center [26, 195] width 8 height 8
checkbox input "true"
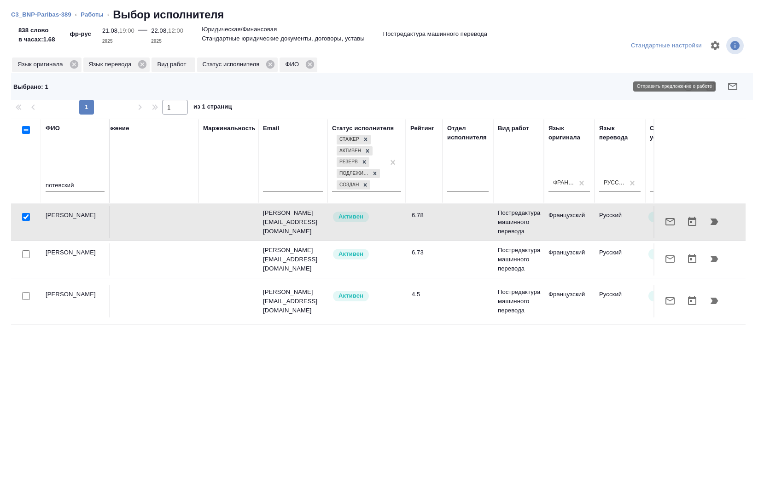
click at [727, 86] on icon "button" at bounding box center [732, 86] width 11 height 11
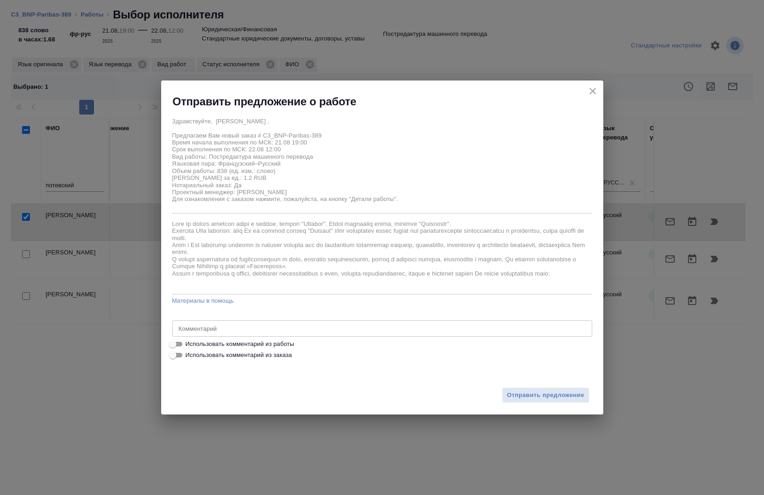
click at [200, 343] on span "Использовать комментарий из работы" at bounding box center [239, 344] width 109 height 9
click at [189, 343] on input "Использовать комментарий из работы" at bounding box center [172, 344] width 33 height 11
checkbox input "true"
type textarea "Тотал - 1160 Под нот В местах где указано /неразборчиво/ прошу сверяться с ориг…"
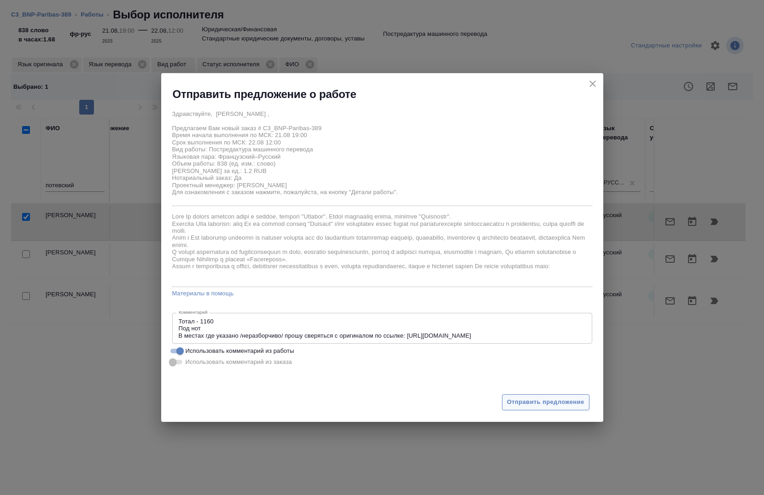
click at [573, 399] on span "Отправить предложение" at bounding box center [545, 402] width 77 height 11
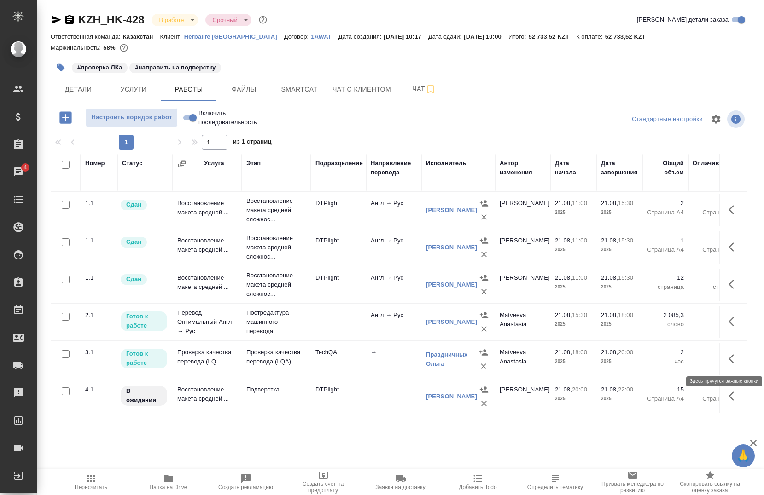
click at [723, 362] on button "button" at bounding box center [734, 359] width 22 height 22
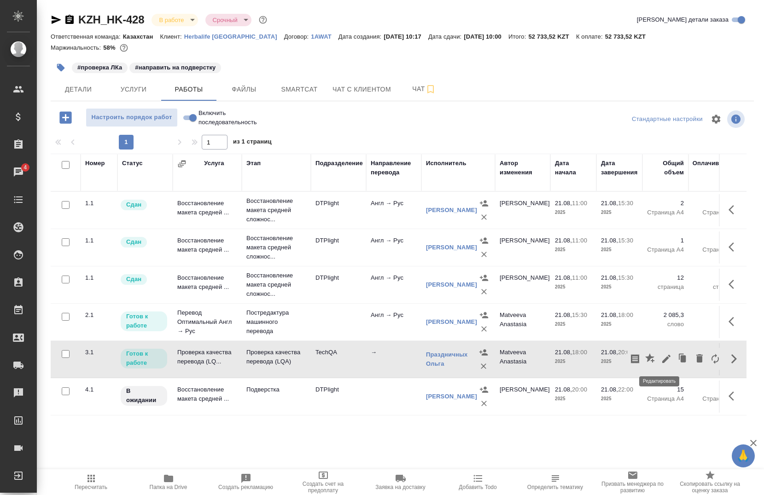
click at [660, 355] on icon "button" at bounding box center [665, 358] width 11 height 11
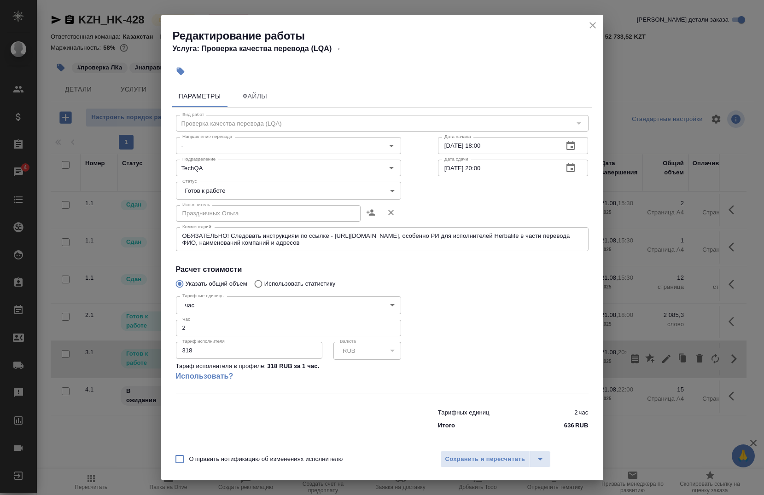
click at [237, 191] on body "🙏 .cls-1 fill:#fff; AWATERA [PERSON_NAME] Спецификации Заказы 4 Чаты Todo Проек…" at bounding box center [382, 247] width 764 height 495
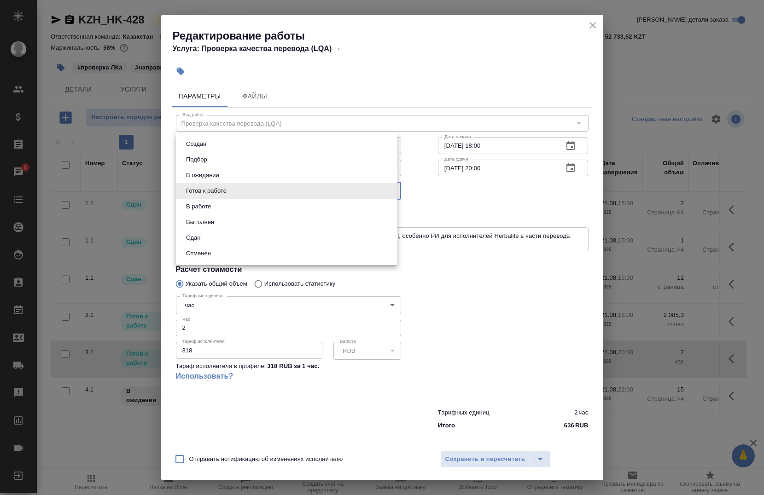
click at [221, 222] on li "Выполнен" at bounding box center [286, 222] width 221 height 16
type input "completed"
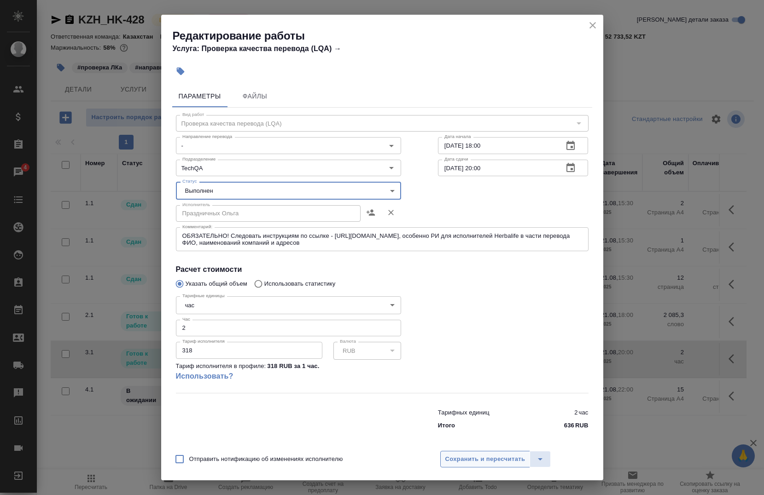
click at [467, 454] on span "Сохранить и пересчитать" at bounding box center [485, 459] width 80 height 11
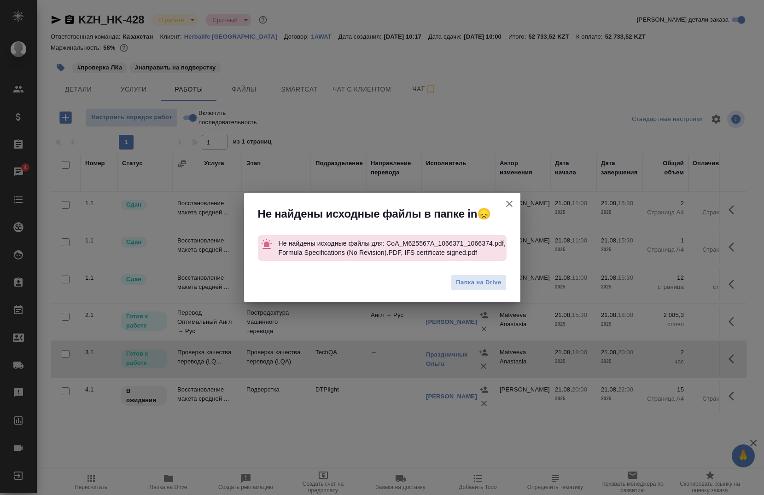
click at [505, 205] on icon "button" at bounding box center [509, 203] width 11 height 11
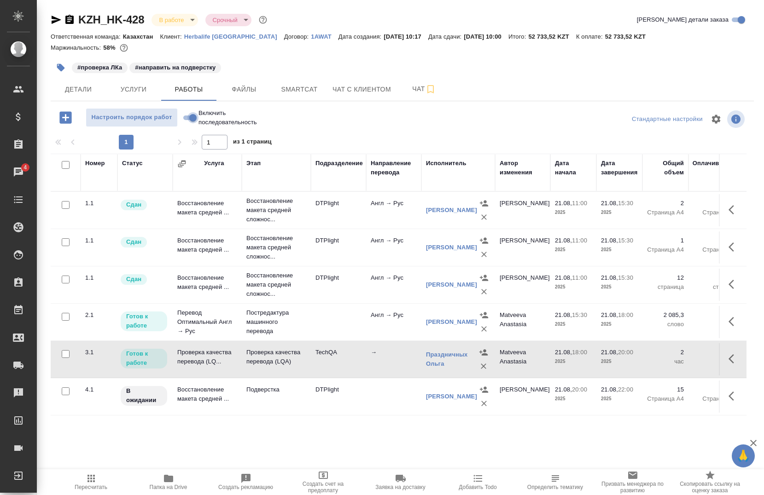
click at [190, 115] on input "Включить последовательность" at bounding box center [192, 117] width 33 height 11
checkbox input "true"
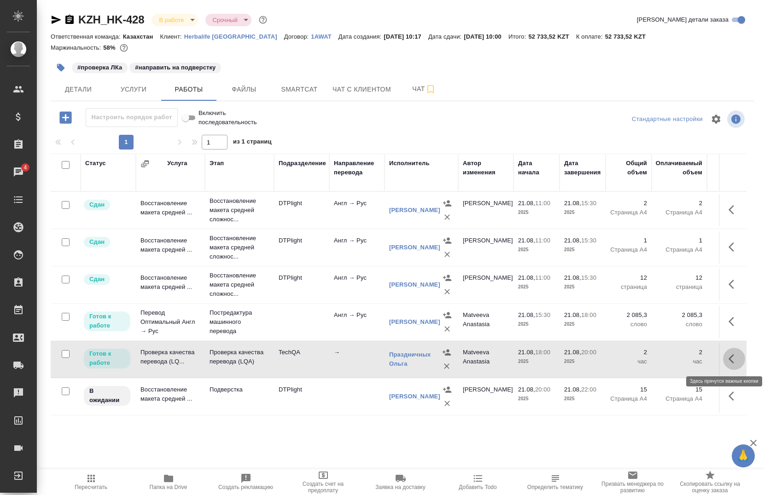
click at [723, 355] on button "button" at bounding box center [734, 359] width 22 height 22
click at [660, 358] on icon "button" at bounding box center [665, 358] width 11 height 11
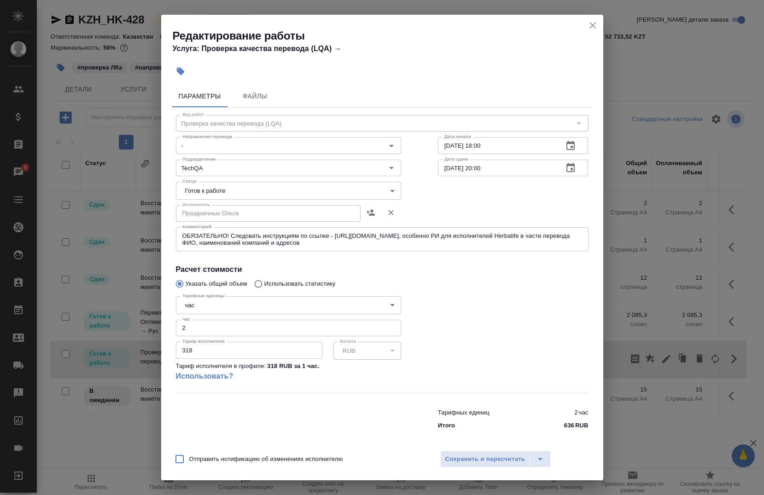
click at [218, 189] on body "🙏 .cls-1 fill:#fff; AWATERA [PERSON_NAME] Спецификации Заказы 4 Чаты Todo Проек…" at bounding box center [382, 247] width 764 height 495
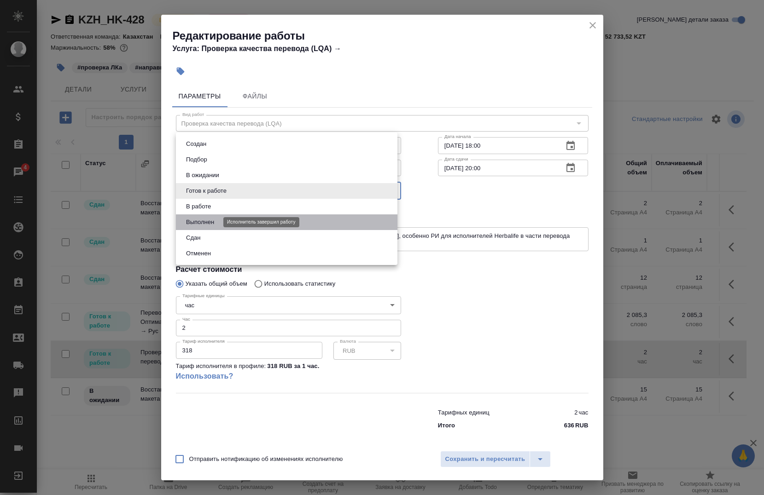
click at [212, 222] on button "Выполнен" at bounding box center [200, 222] width 34 height 10
type input "completed"
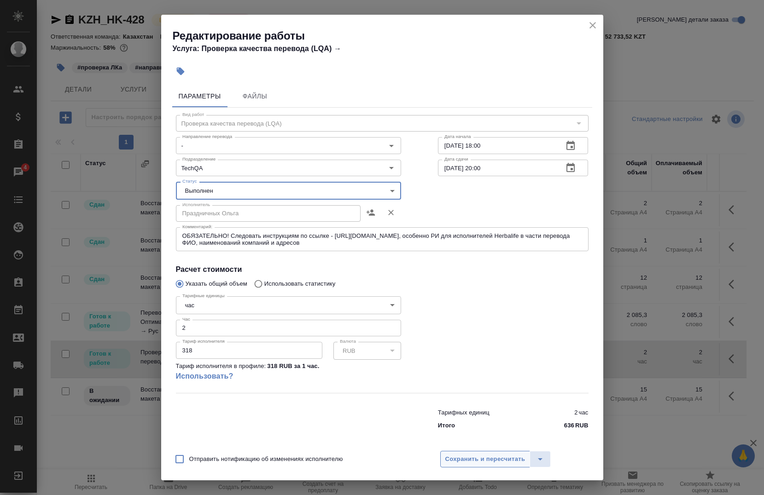
click at [463, 463] on button "Сохранить и пересчитать" at bounding box center [485, 459] width 90 height 17
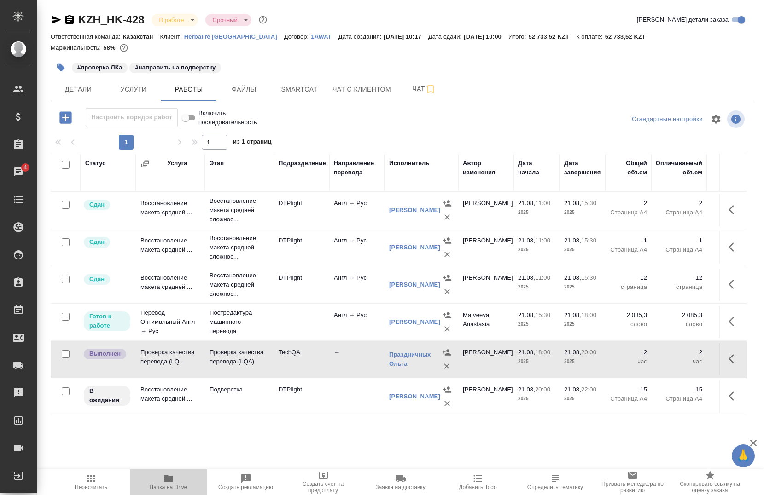
click at [175, 484] on span "Папка на Drive" at bounding box center [169, 487] width 38 height 6
click at [172, 482] on icon "button" at bounding box center [168, 478] width 9 height 7
click at [728, 398] on icon "button" at bounding box center [733, 396] width 11 height 11
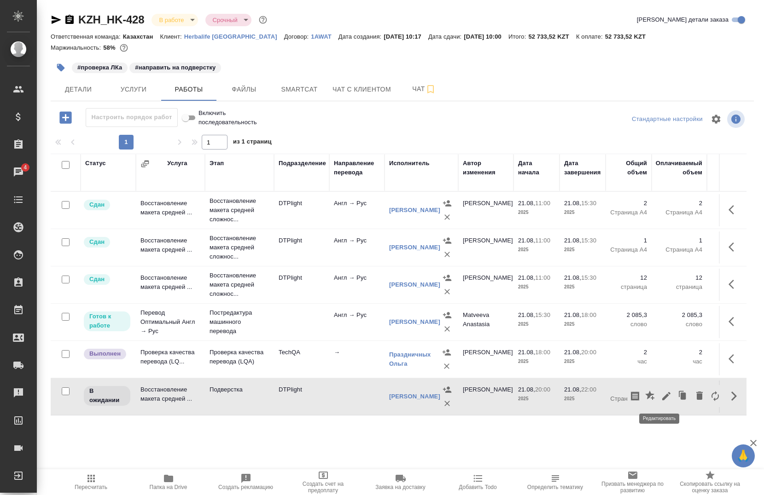
click at [660, 399] on icon "button" at bounding box center [665, 396] width 11 height 11
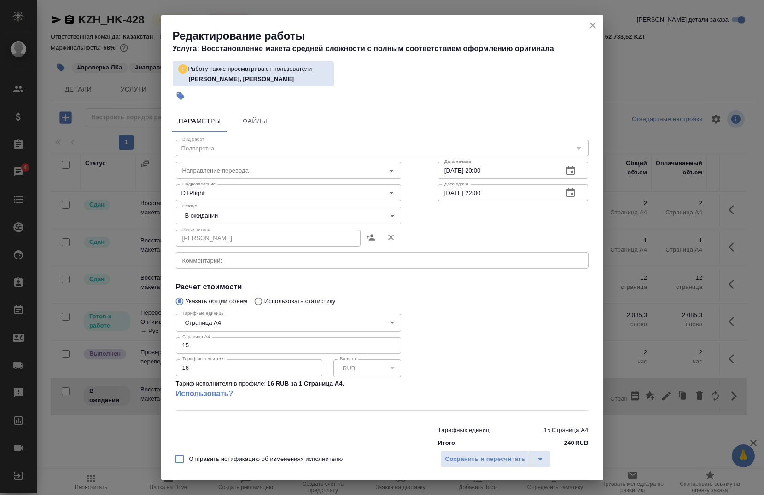
click at [226, 214] on body "🙏 .cls-1 fill:#fff; AWATERA [PERSON_NAME] Спецификации Заказы 4 Чаты Todo Проек…" at bounding box center [382, 247] width 764 height 495
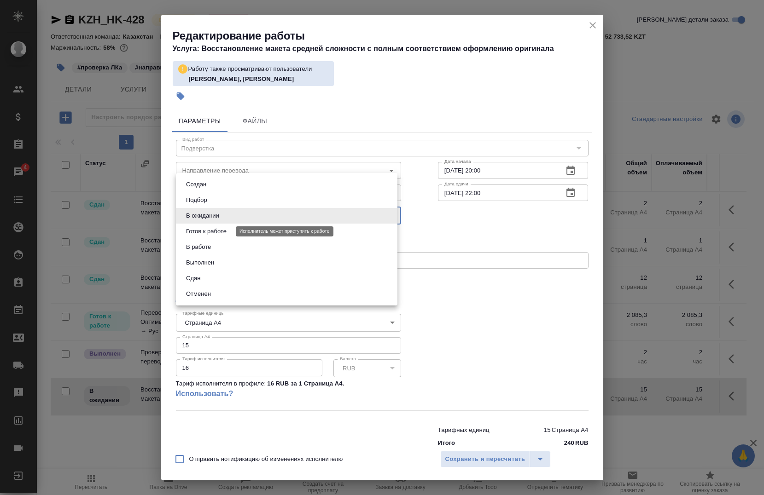
click at [225, 230] on button "Готов к работе" at bounding box center [206, 231] width 46 height 10
type input "readyForWork"
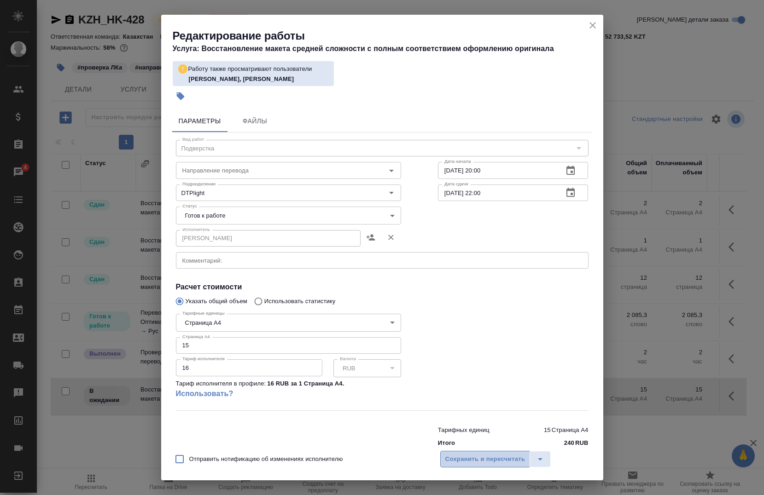
click at [499, 460] on span "Сохранить и пересчитать" at bounding box center [485, 459] width 80 height 11
